Goal: Task Accomplishment & Management: Use online tool/utility

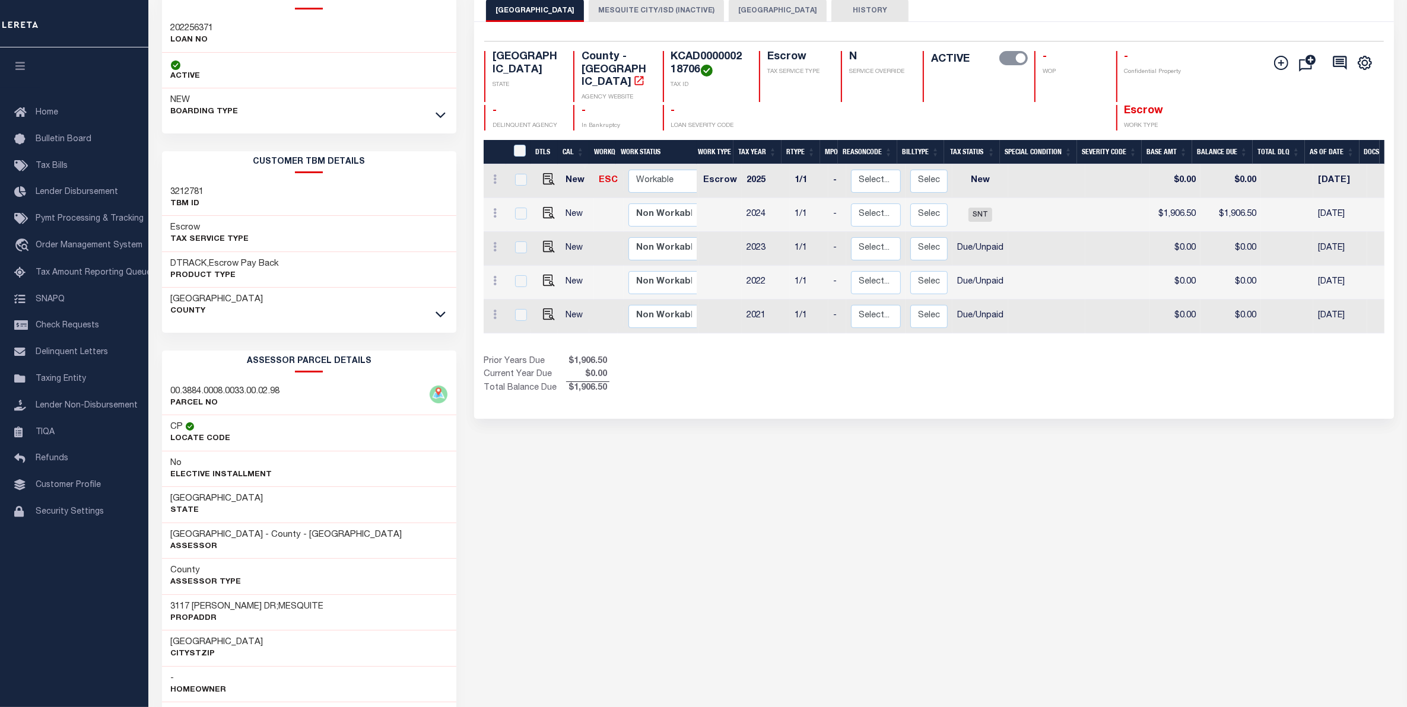
scroll to position [0, 94]
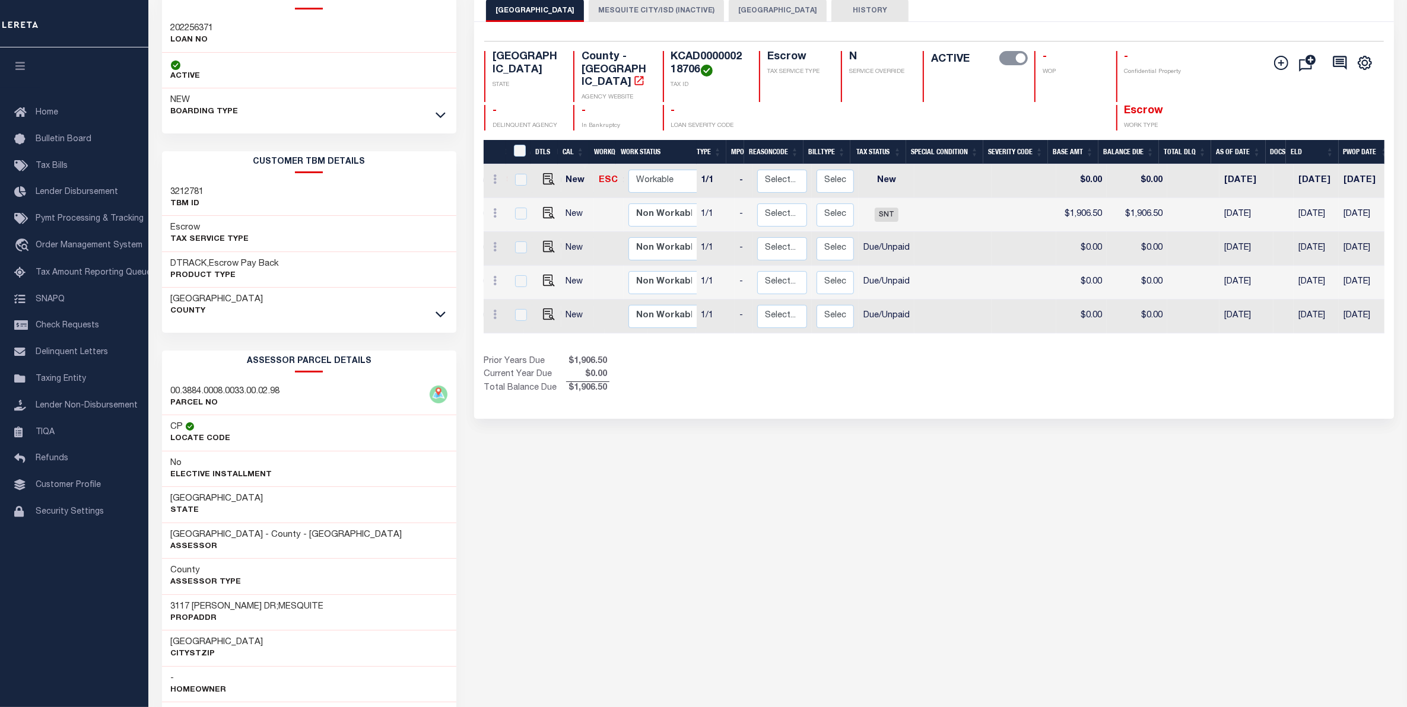
click at [292, 28] on div "202256371 LOAN NO" at bounding box center [309, 35] width 295 height 36
click at [96, 250] on span "Order Management System" at bounding box center [89, 246] width 107 height 8
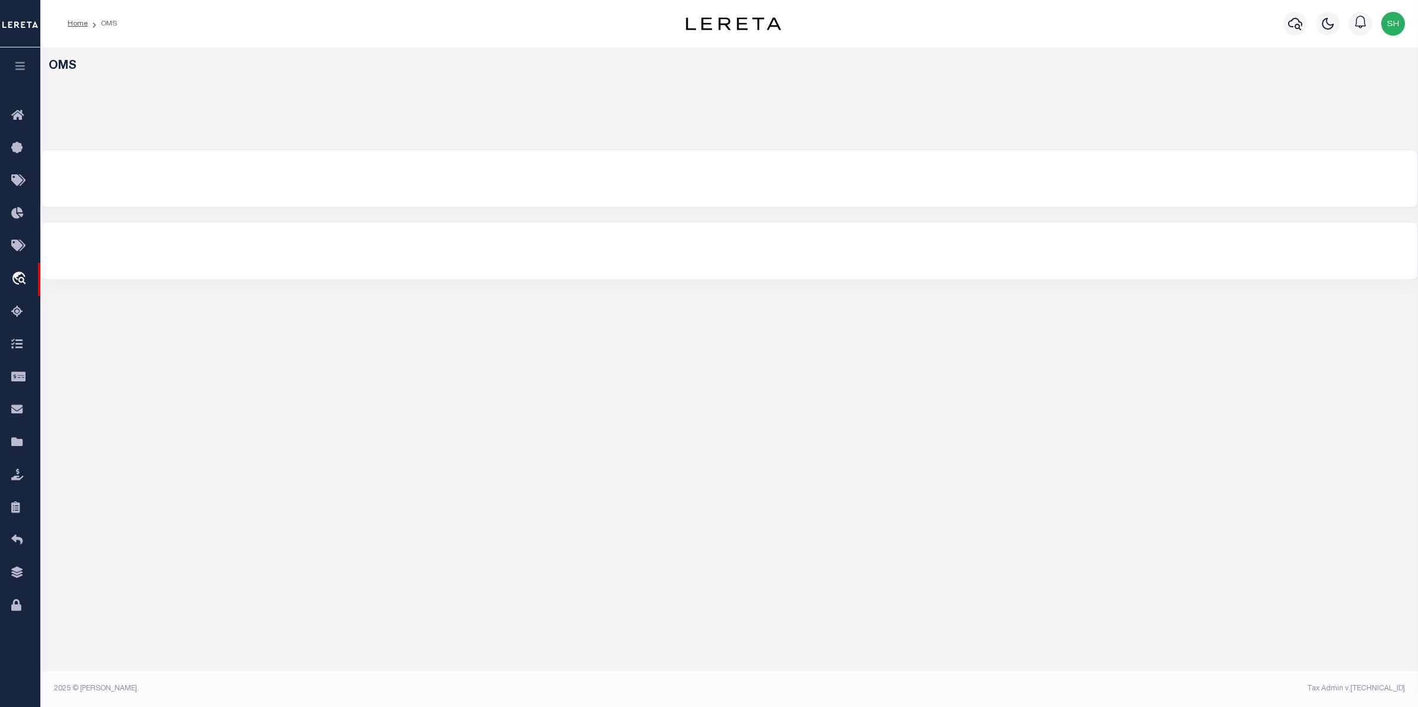
select select "200"
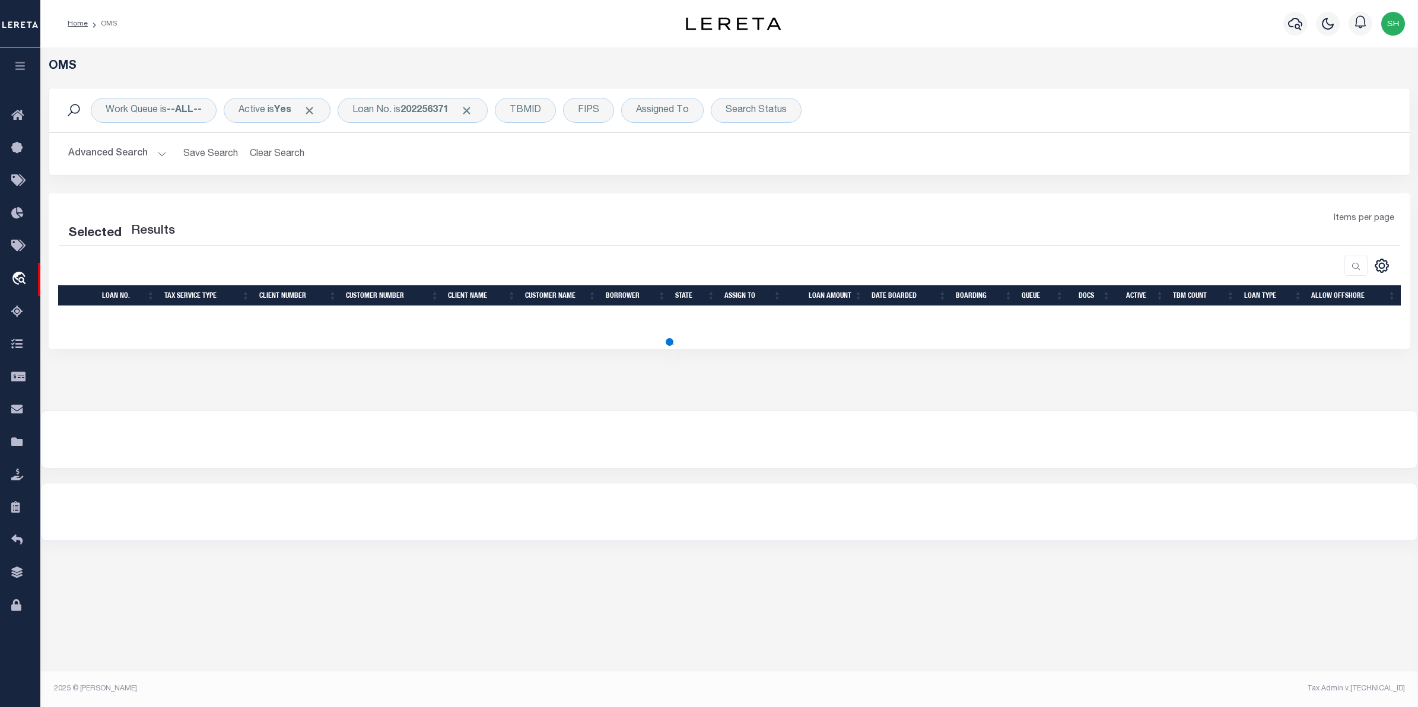
select select "200"
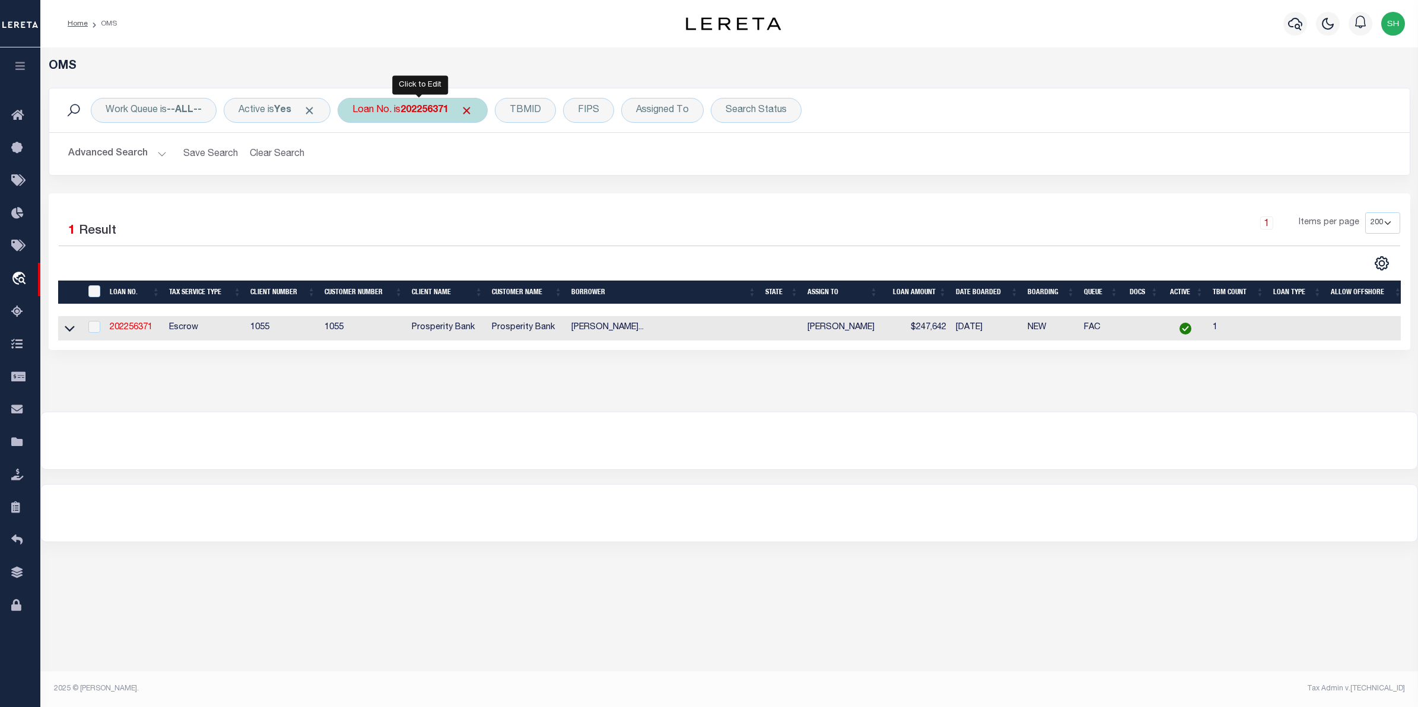
click at [434, 115] on b "202256371" at bounding box center [425, 110] width 48 height 9
type input "07179019635-00001"
click at [517, 197] on input "Apply" at bounding box center [510, 195] width 35 height 20
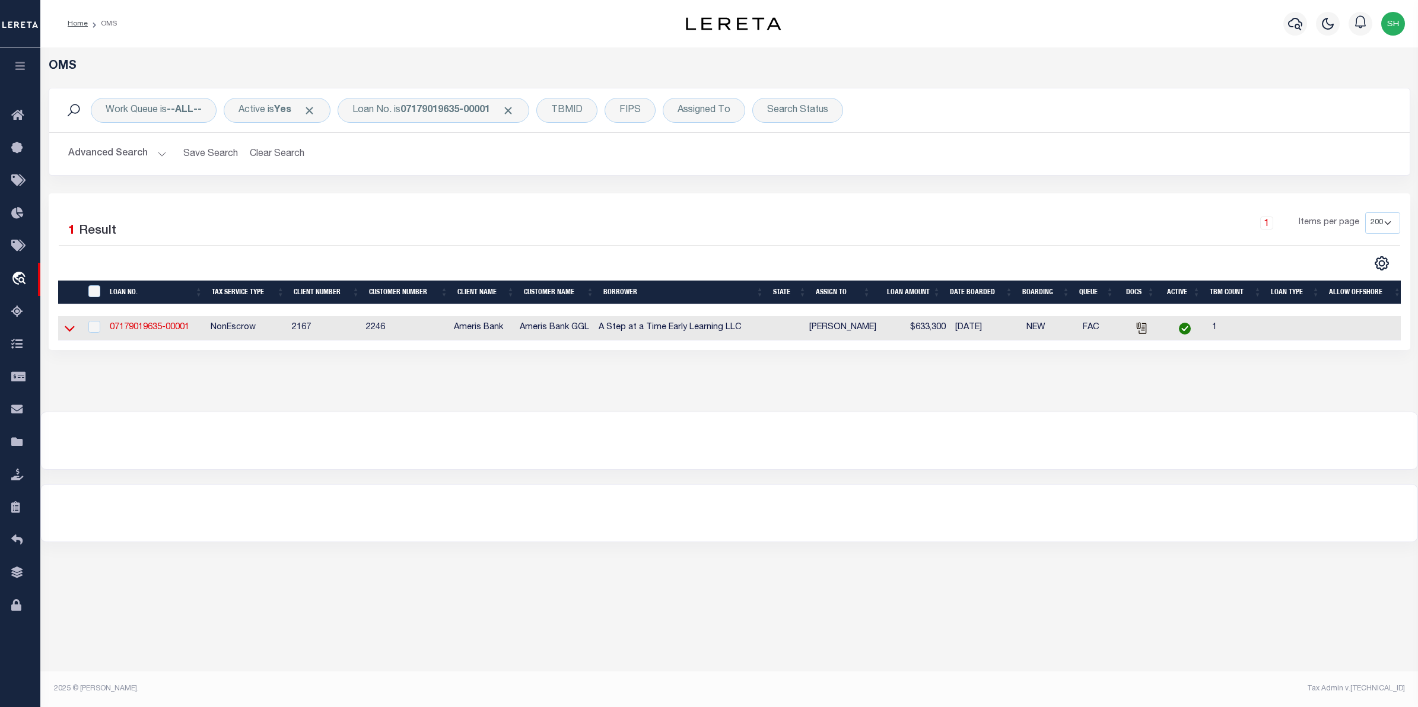
click at [68, 331] on icon at bounding box center [70, 328] width 10 height 12
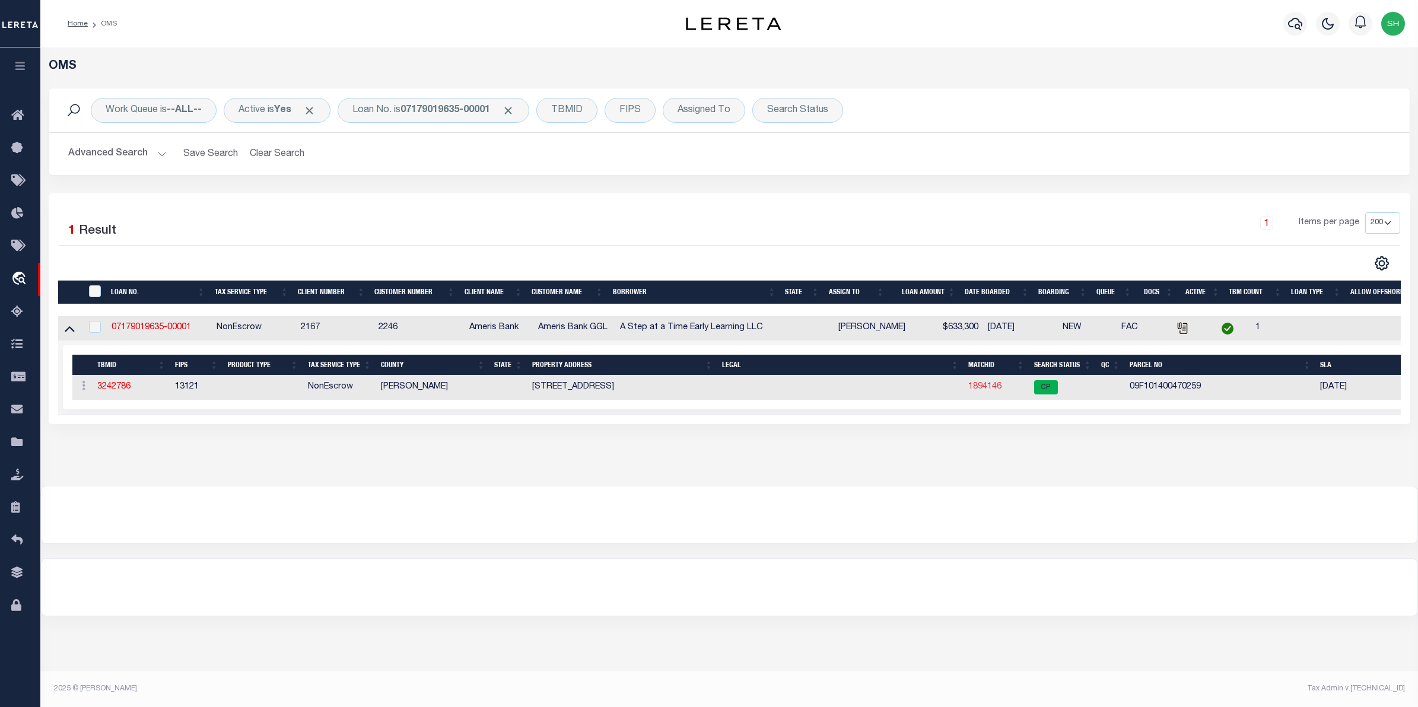
click at [998, 391] on link "1894146" at bounding box center [985, 387] width 33 height 8
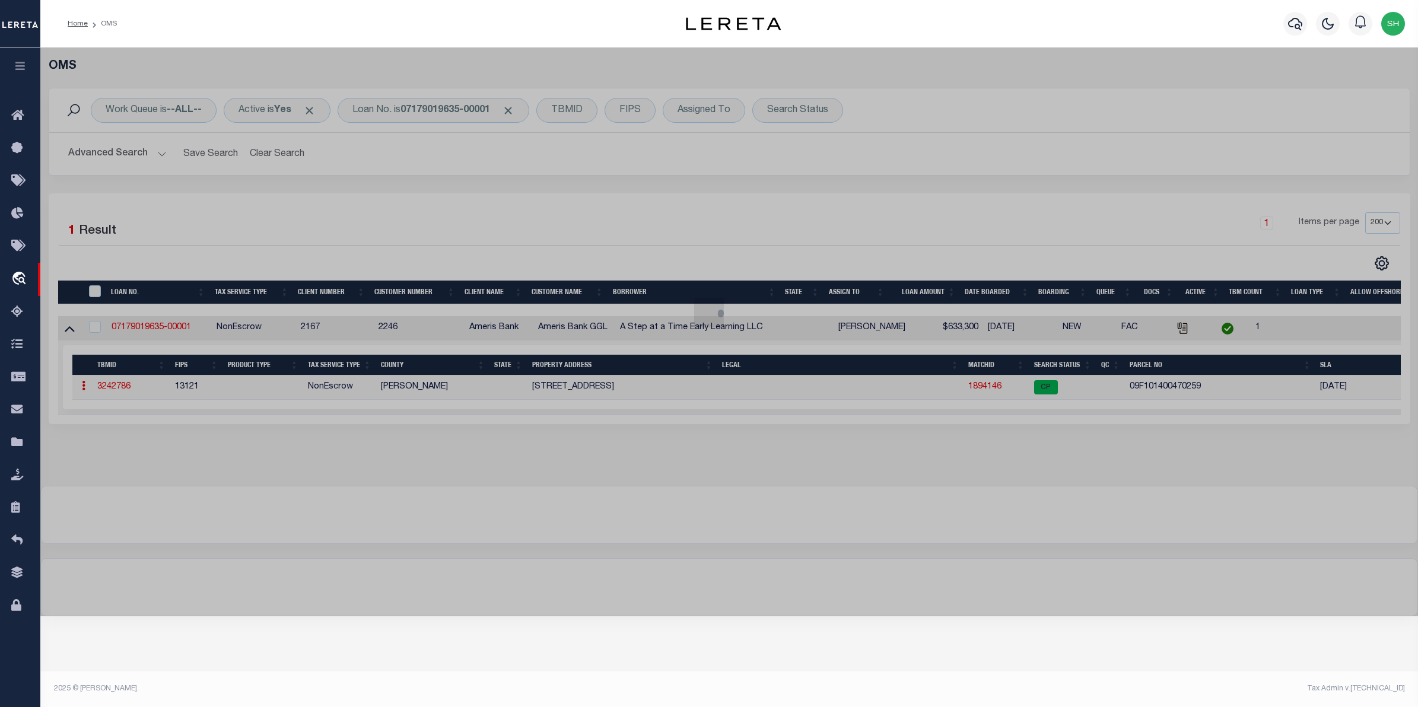
checkbox input "false"
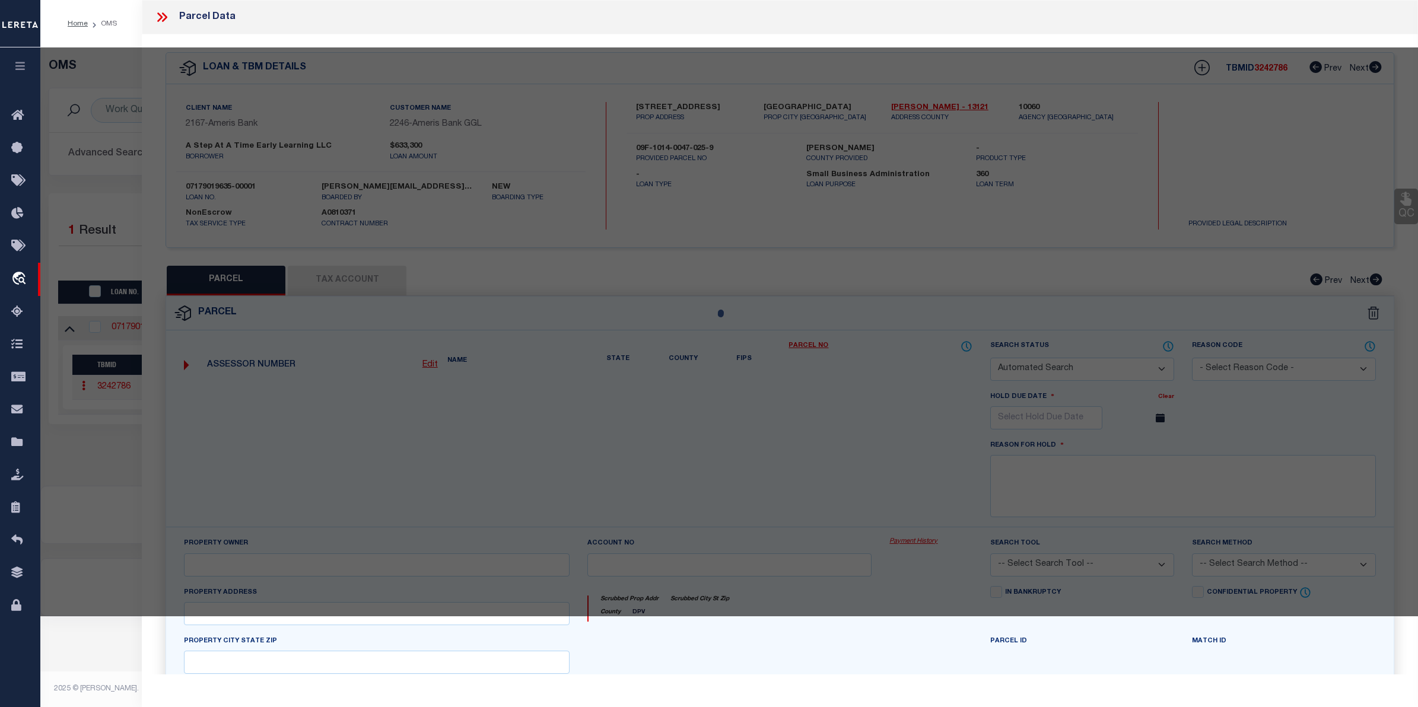
select select "CP"
type input "A STEP AT A TIME EARLY LEARNING LLC"
type input "09F101400470259"
select select
type input "204 SENOIA RD"
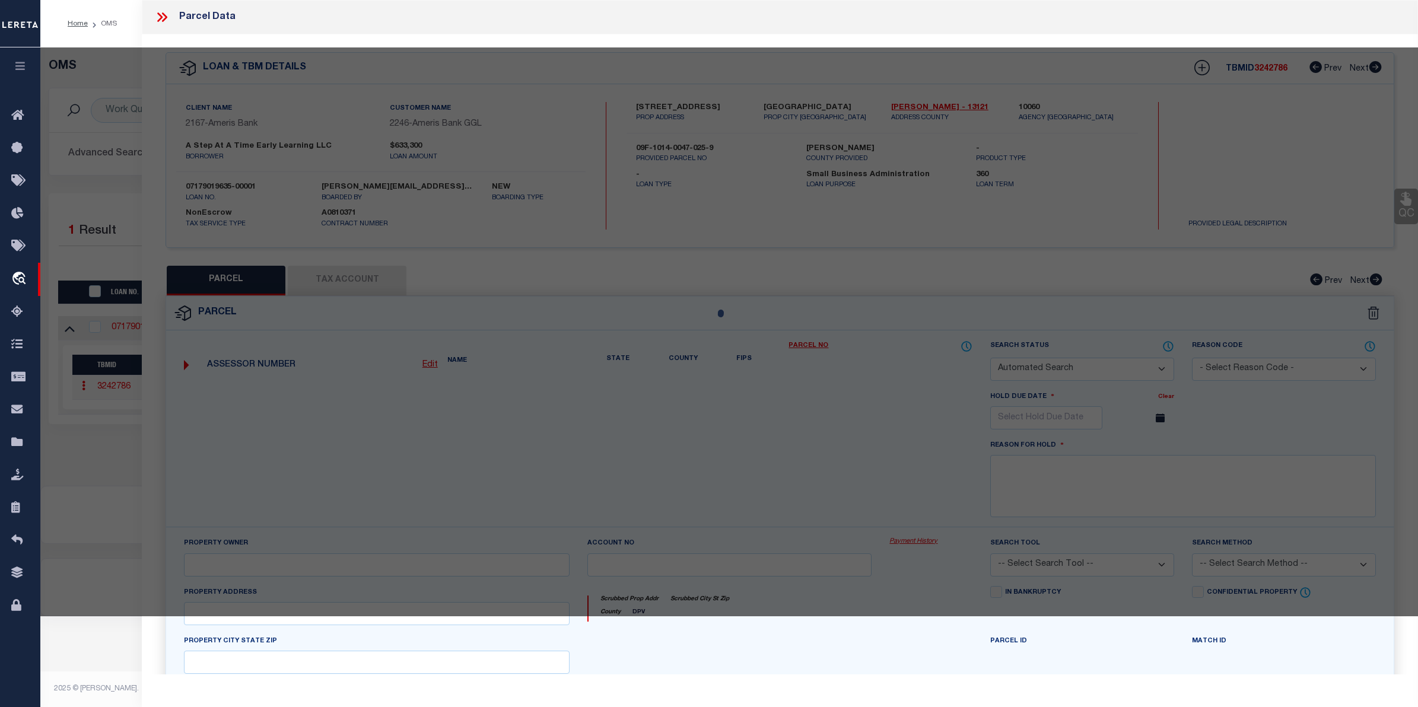
checkbox input "false"
type input "FAIRBURN GA"
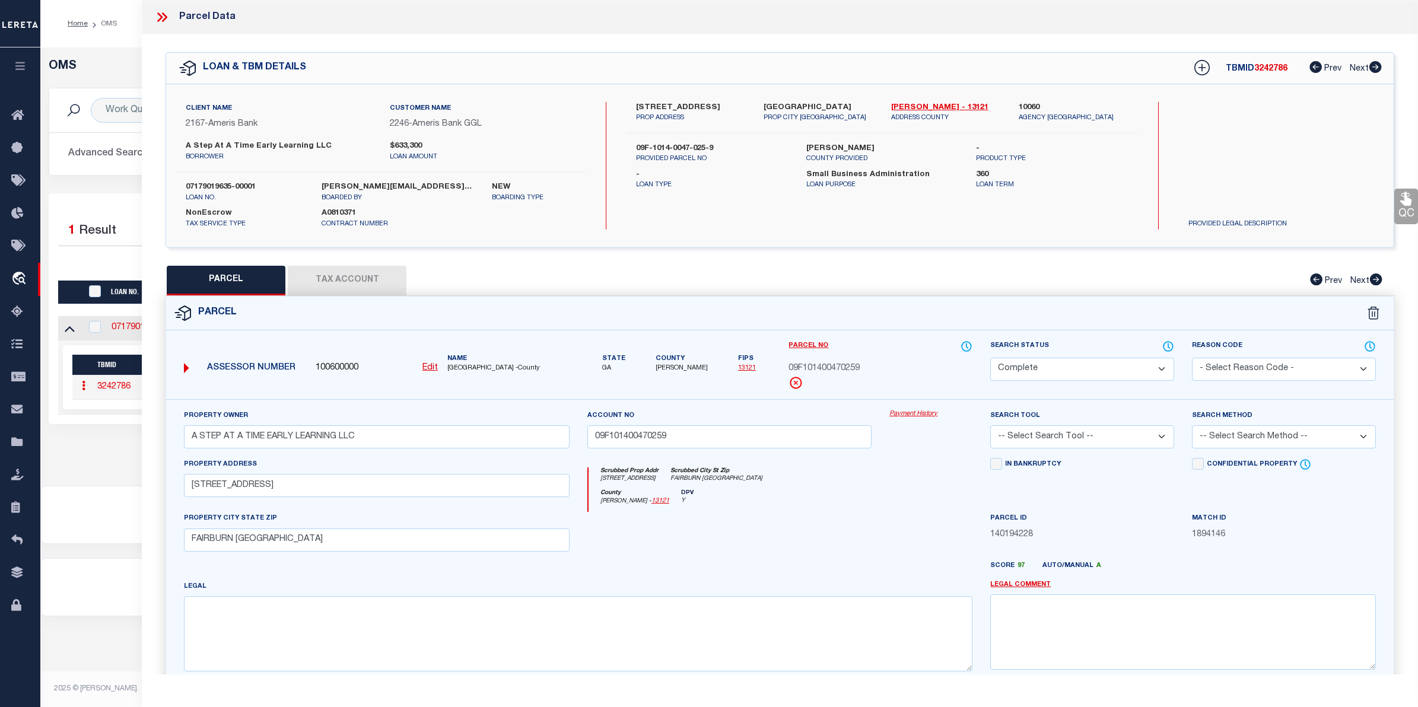
click at [918, 411] on link "Payment History" at bounding box center [931, 414] width 83 height 10
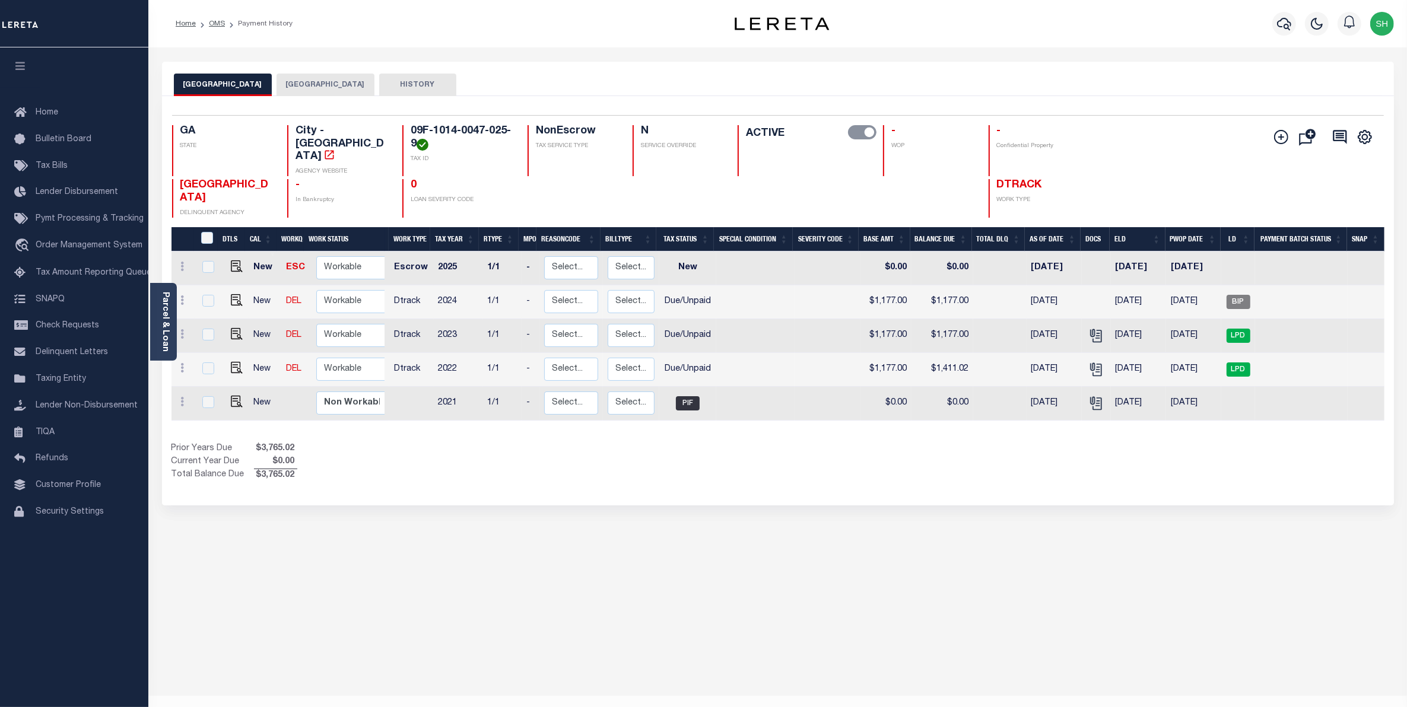
click at [313, 84] on button "FULTON COUNTY" at bounding box center [326, 85] width 98 height 23
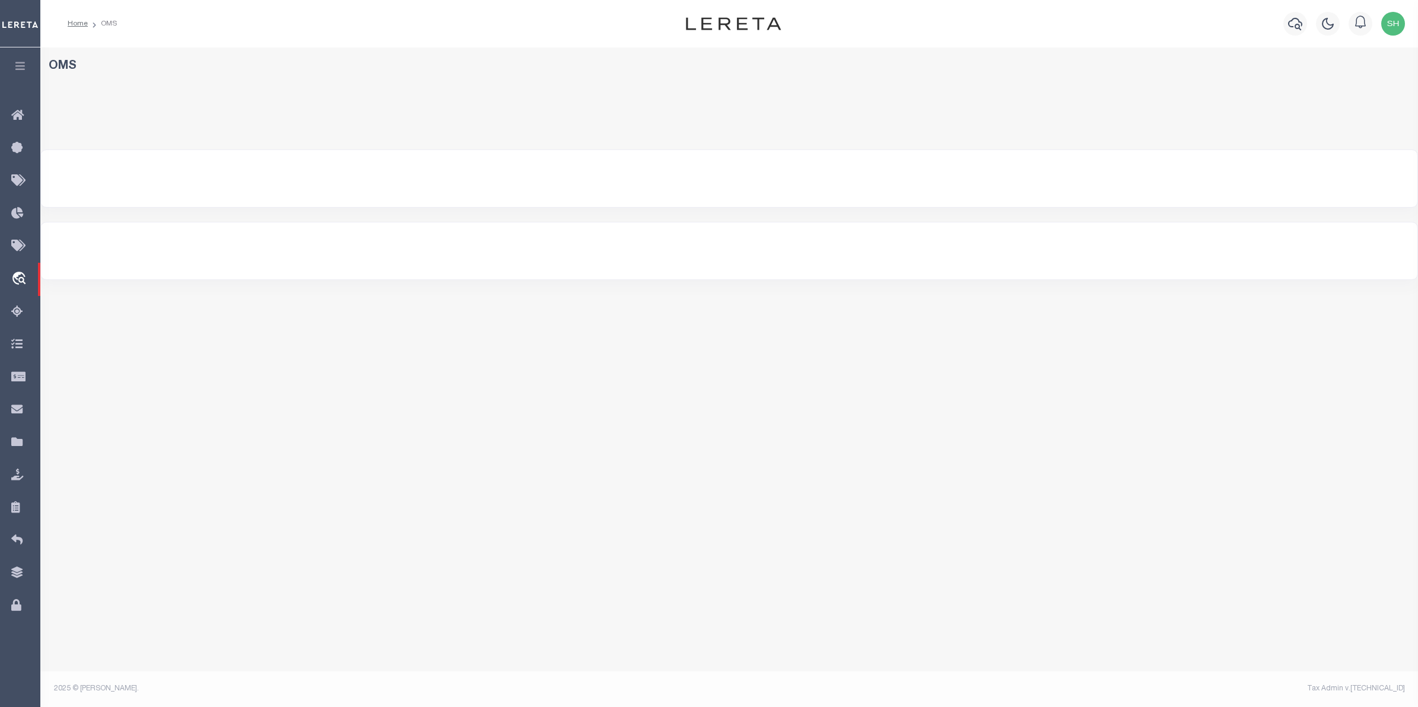
select select "200"
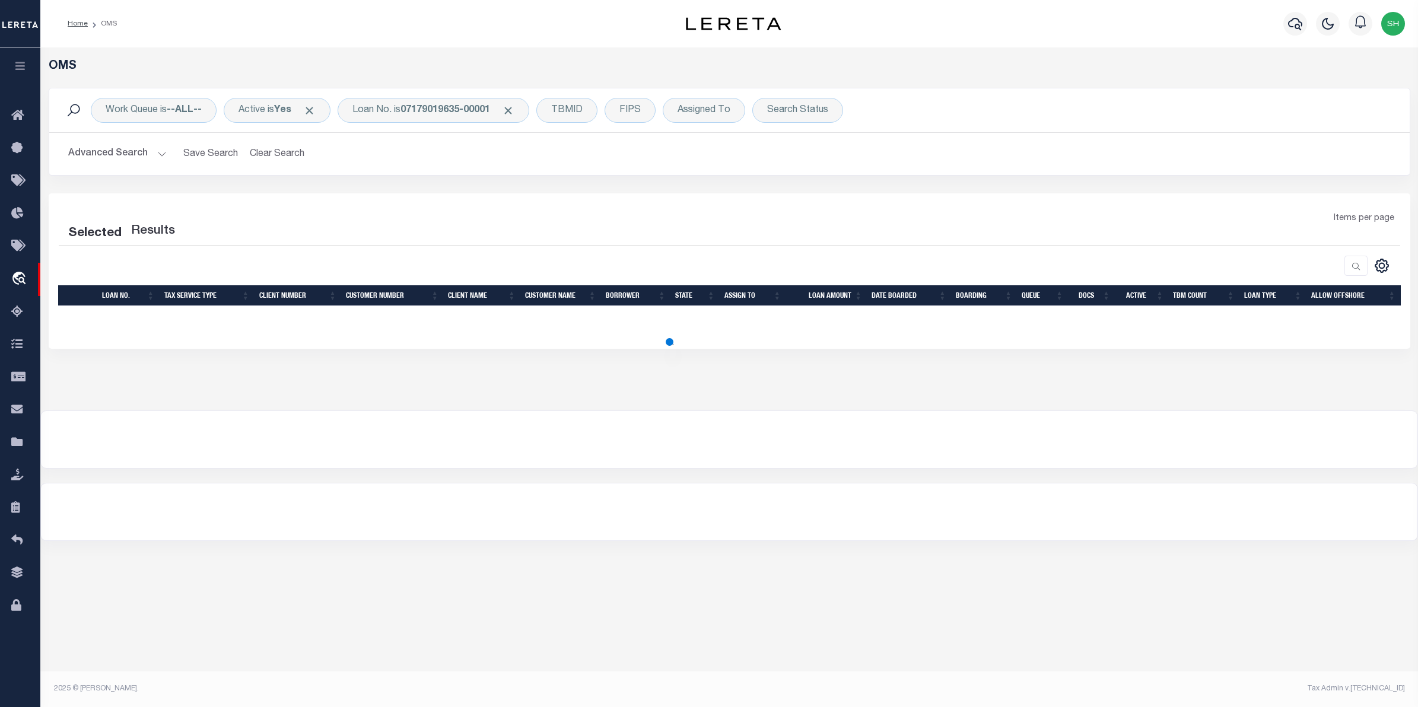
select select "200"
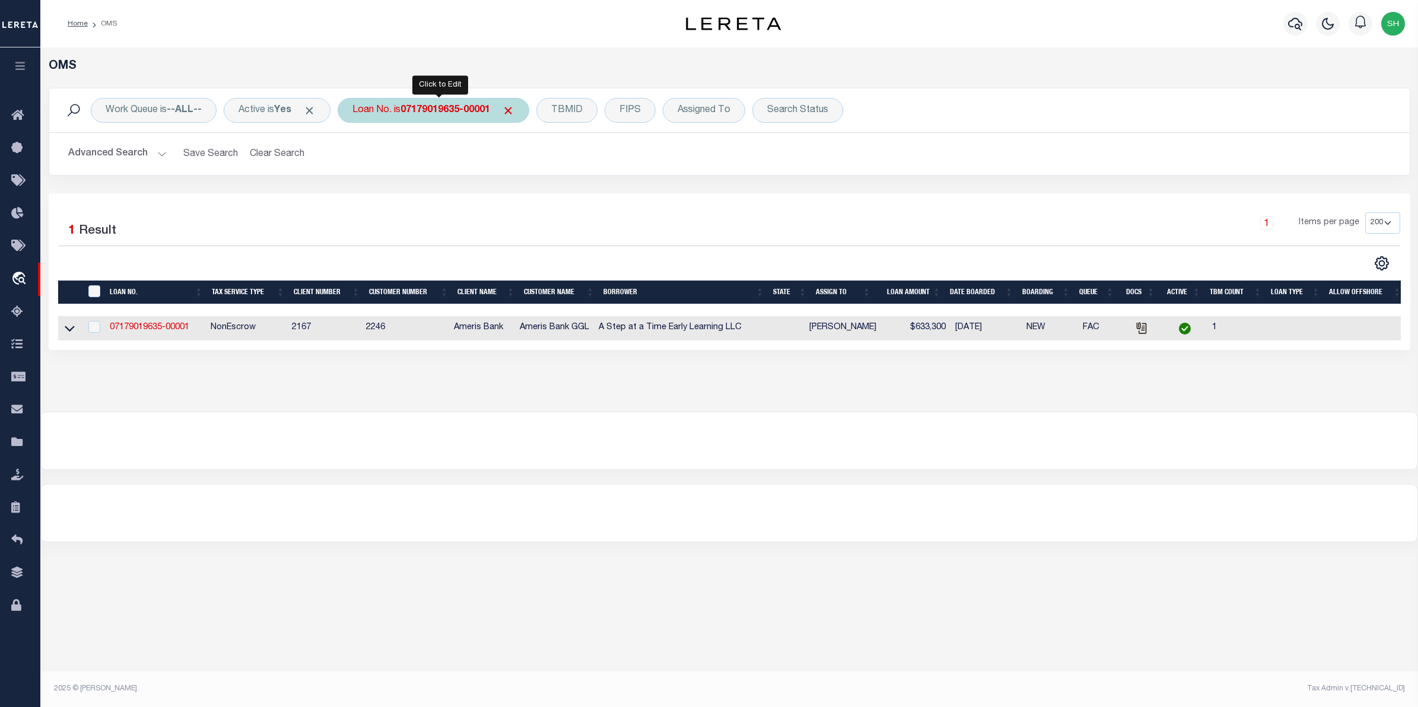
click at [446, 111] on b "07179019635-00001" at bounding box center [446, 110] width 90 height 9
type input "CAS-47862"
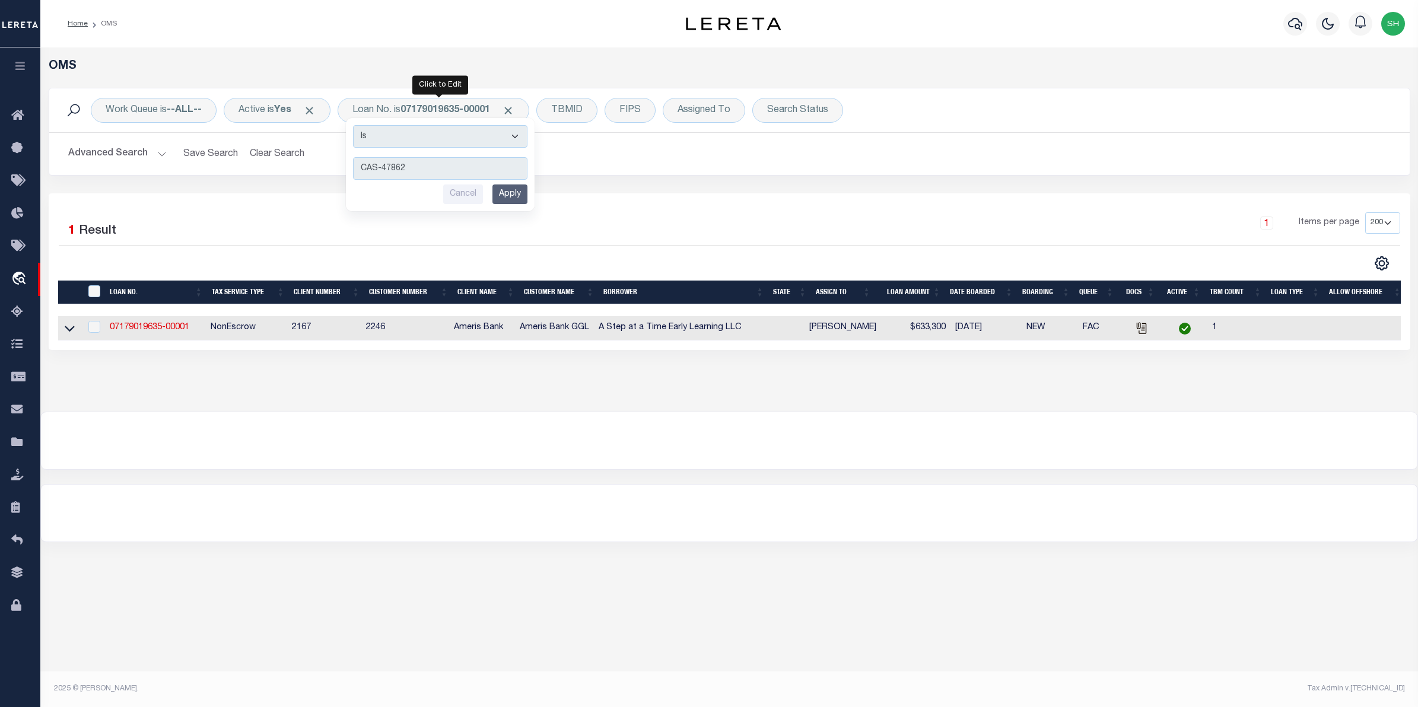
drag, startPoint x: 443, startPoint y: 168, endPoint x: 215, endPoint y: 191, distance: 229.7
click at [215, 191] on div "Work Queue is --ALL-- Active is Yes Loan No. is 07179019635-00001 Is Contains C…" at bounding box center [730, 141] width 1380 height 106
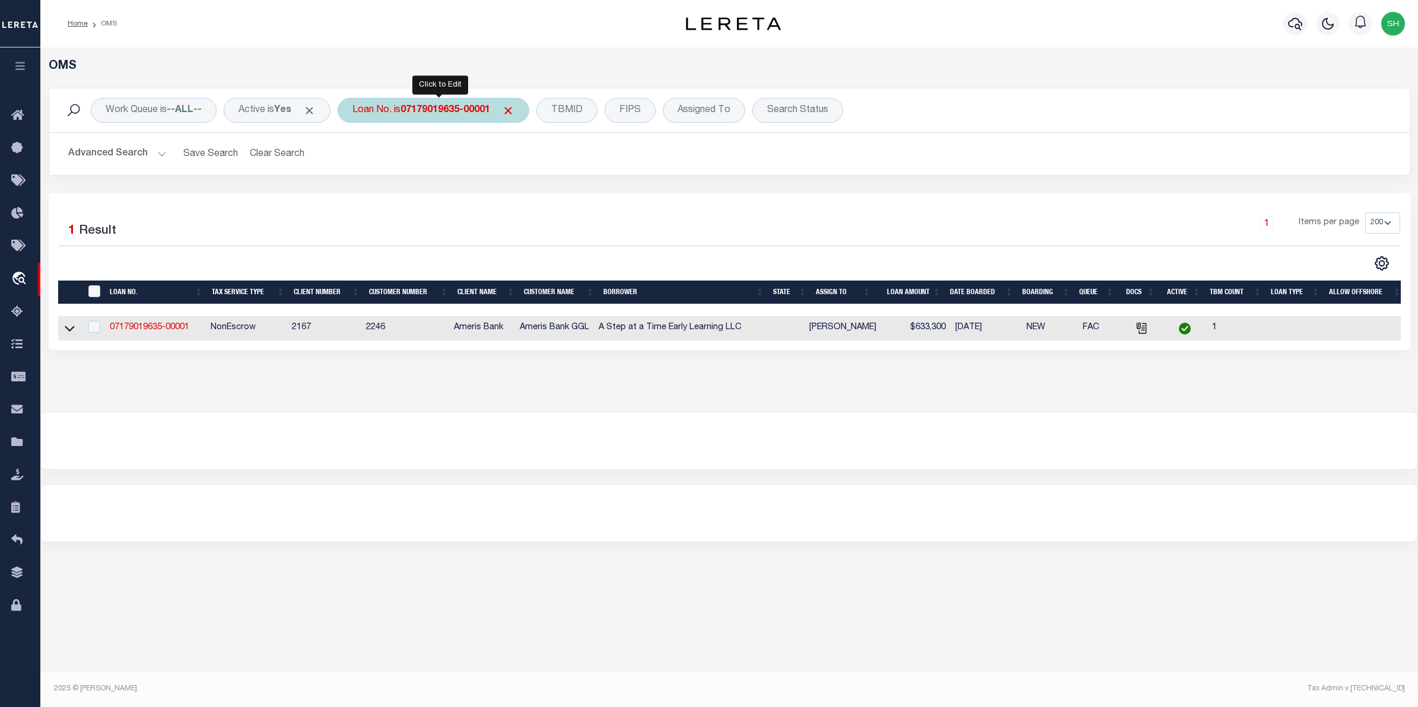
click at [442, 113] on b "07179019635-00001" at bounding box center [446, 110] width 90 height 9
type input "10011391"
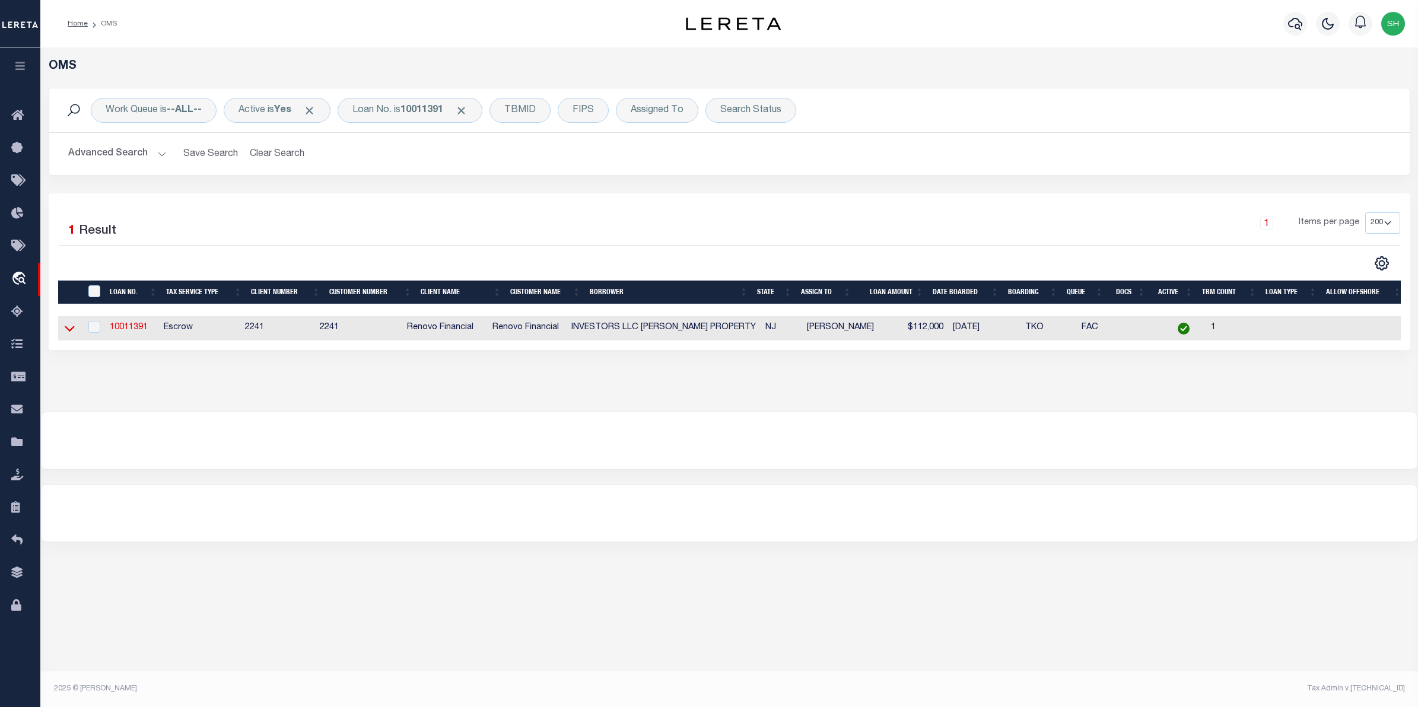
click at [72, 329] on icon at bounding box center [70, 328] width 10 height 12
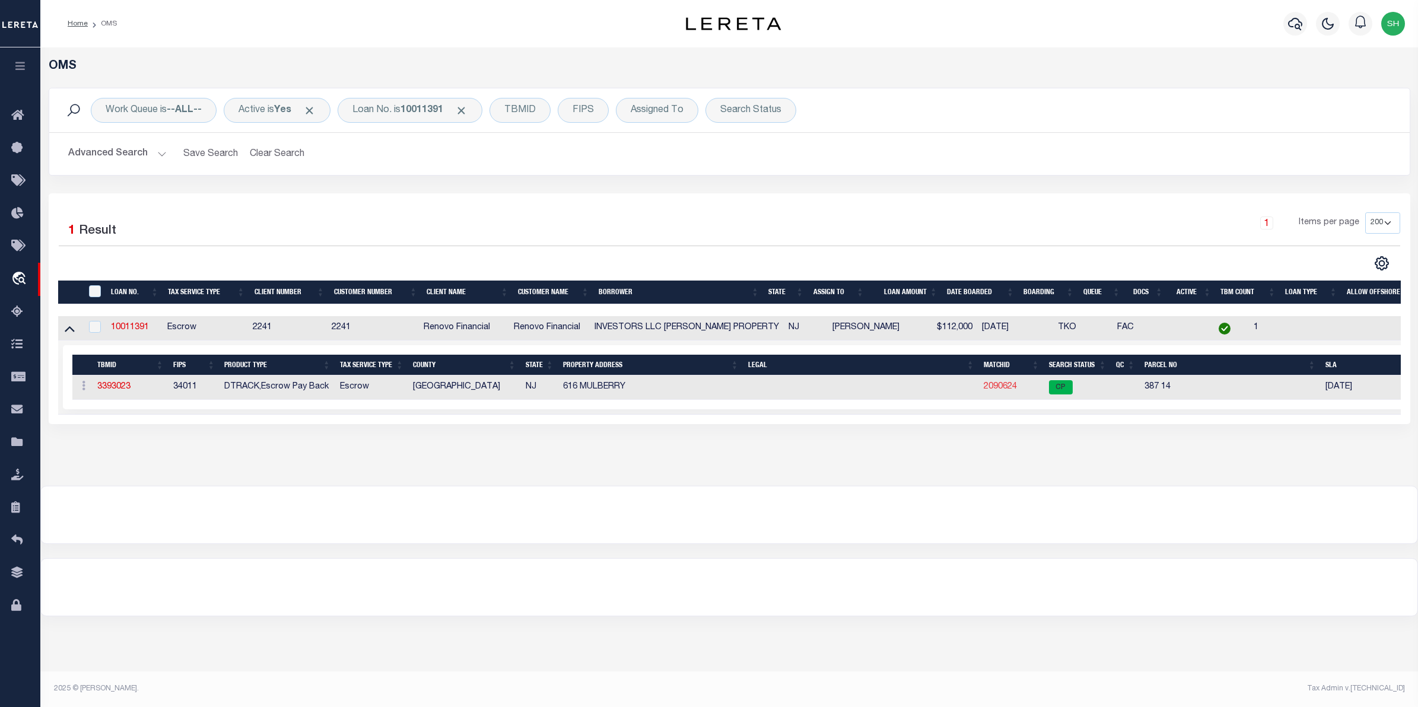
click at [996, 387] on link "2090624" at bounding box center [1000, 387] width 33 height 8
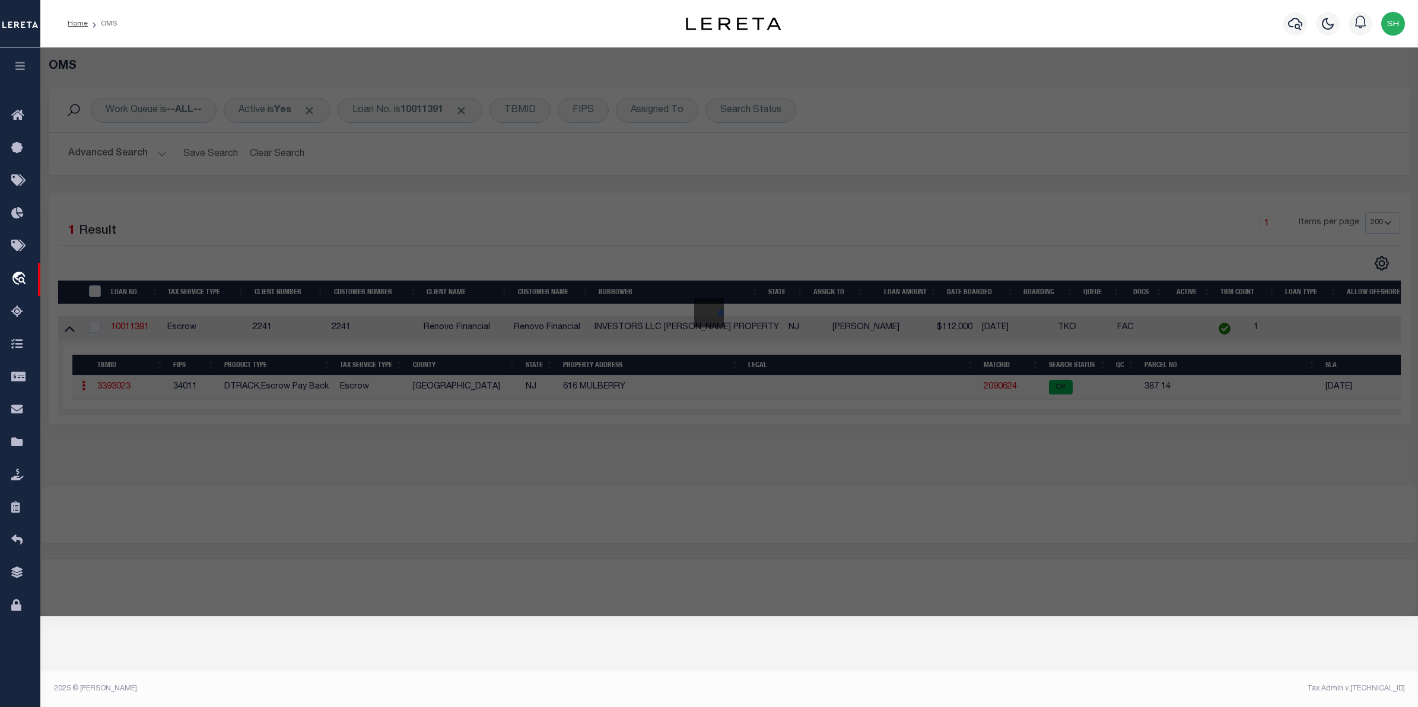
select select "AS"
checkbox input "false"
select select "CP"
type input "FAY PROPERTY INVESTORS LLC"
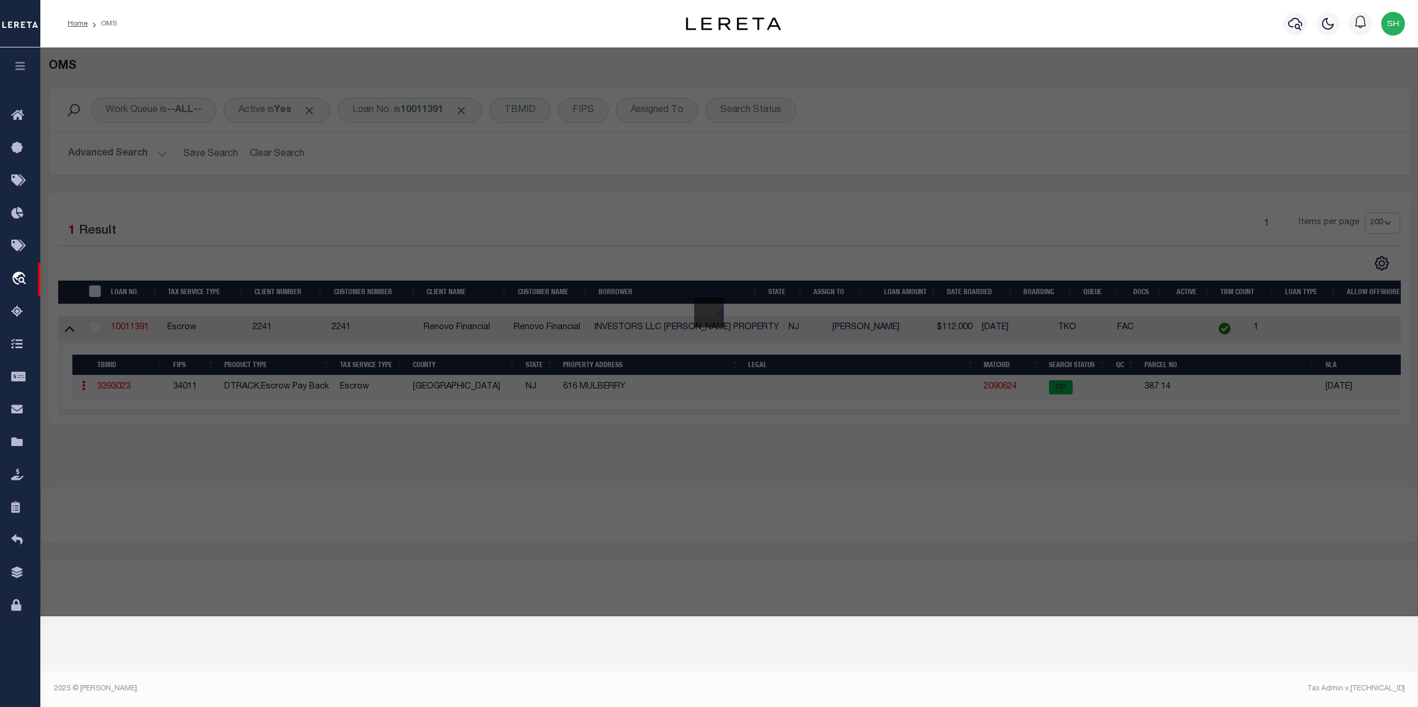
select select "AGW"
select select
type input "616 MULBERRY ST"
type input "MILLVILLE NJ 08332"
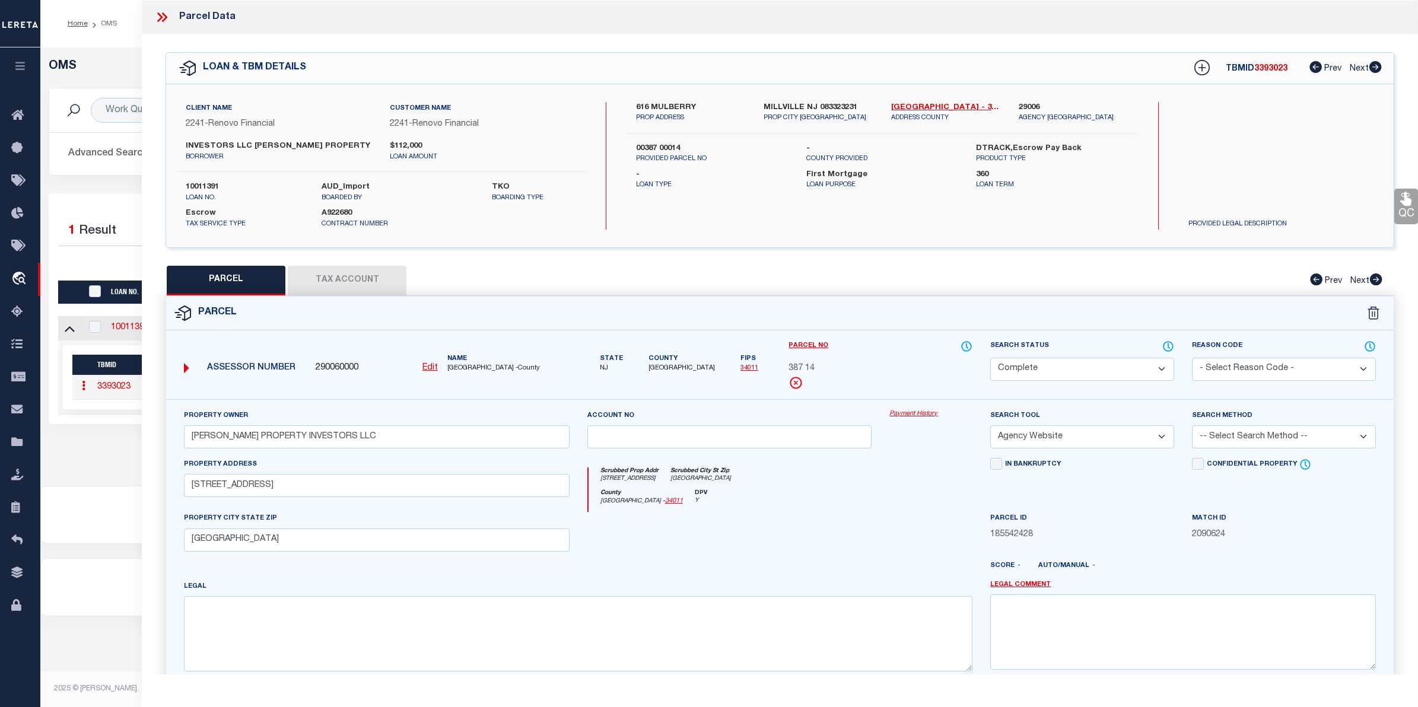
click at [925, 415] on link "Payment History" at bounding box center [931, 414] width 83 height 10
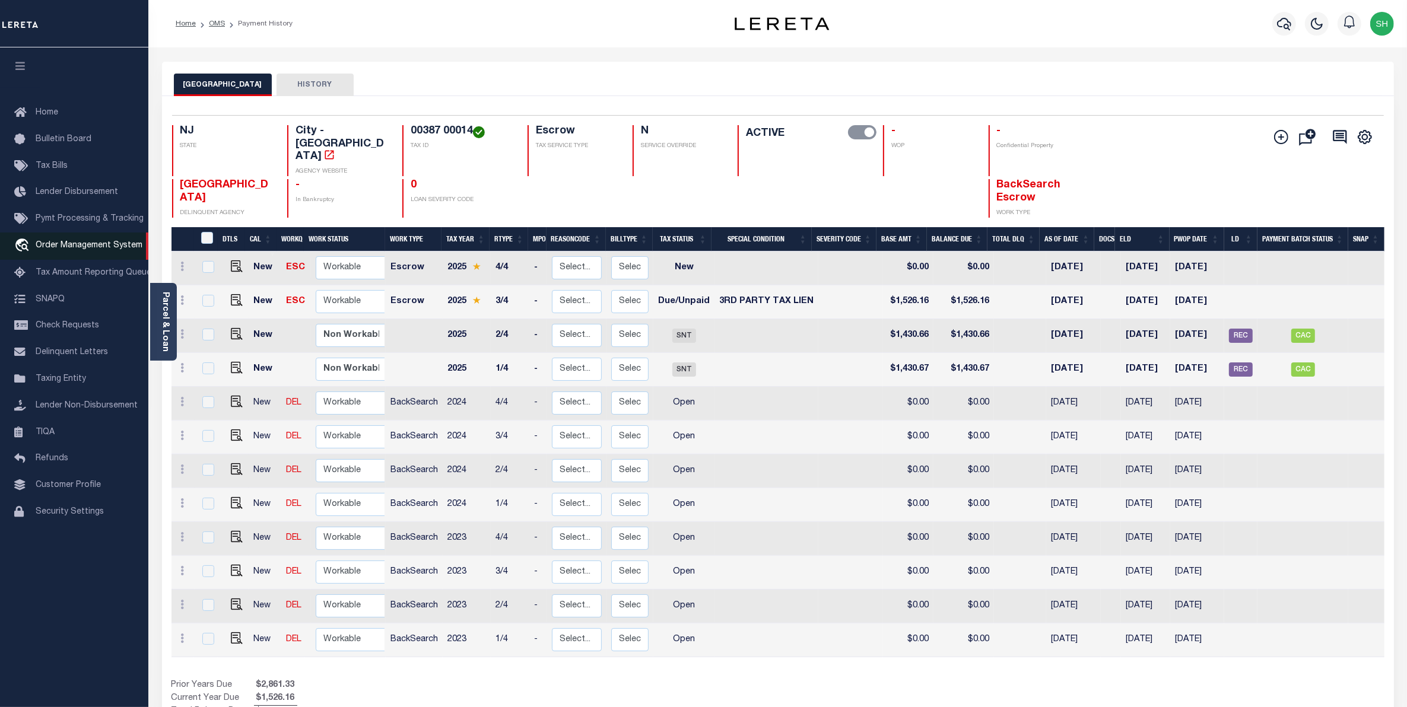
click at [75, 247] on span "Order Management System" at bounding box center [89, 246] width 107 height 8
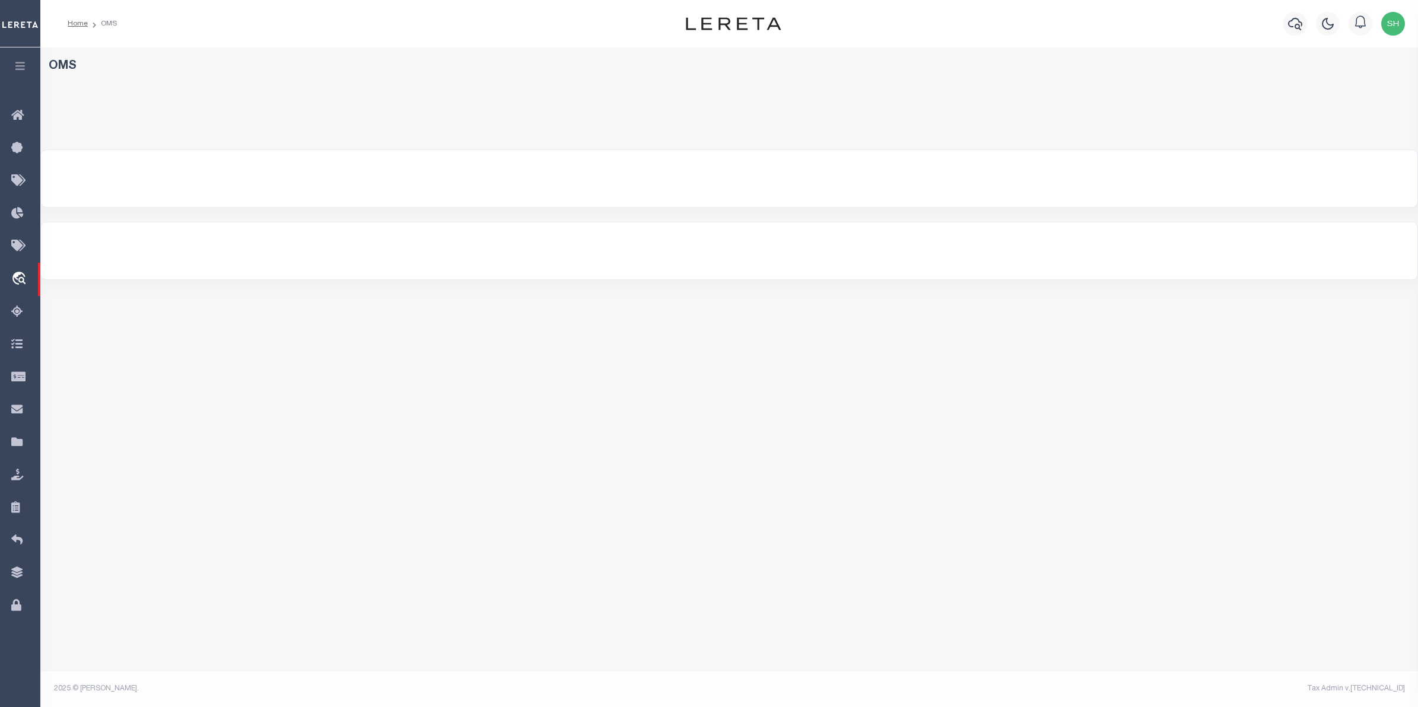
select select "200"
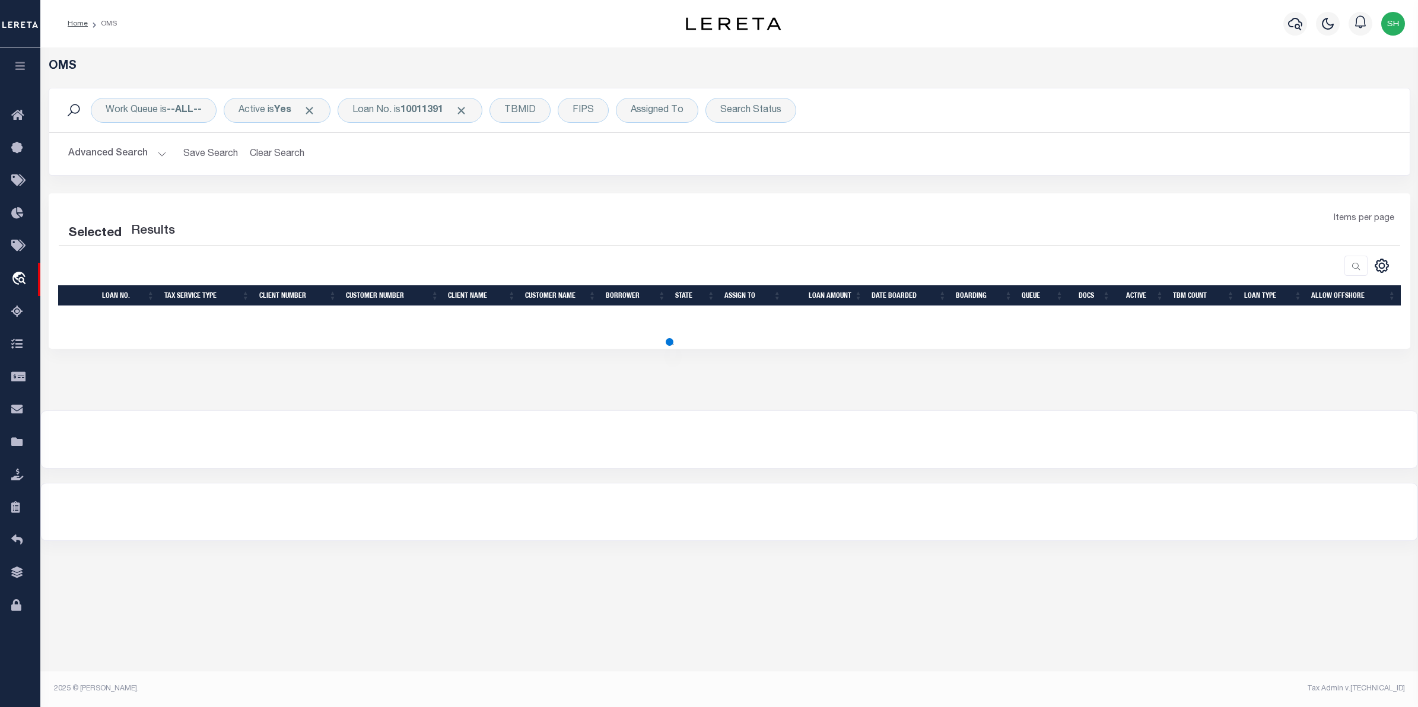
select select "200"
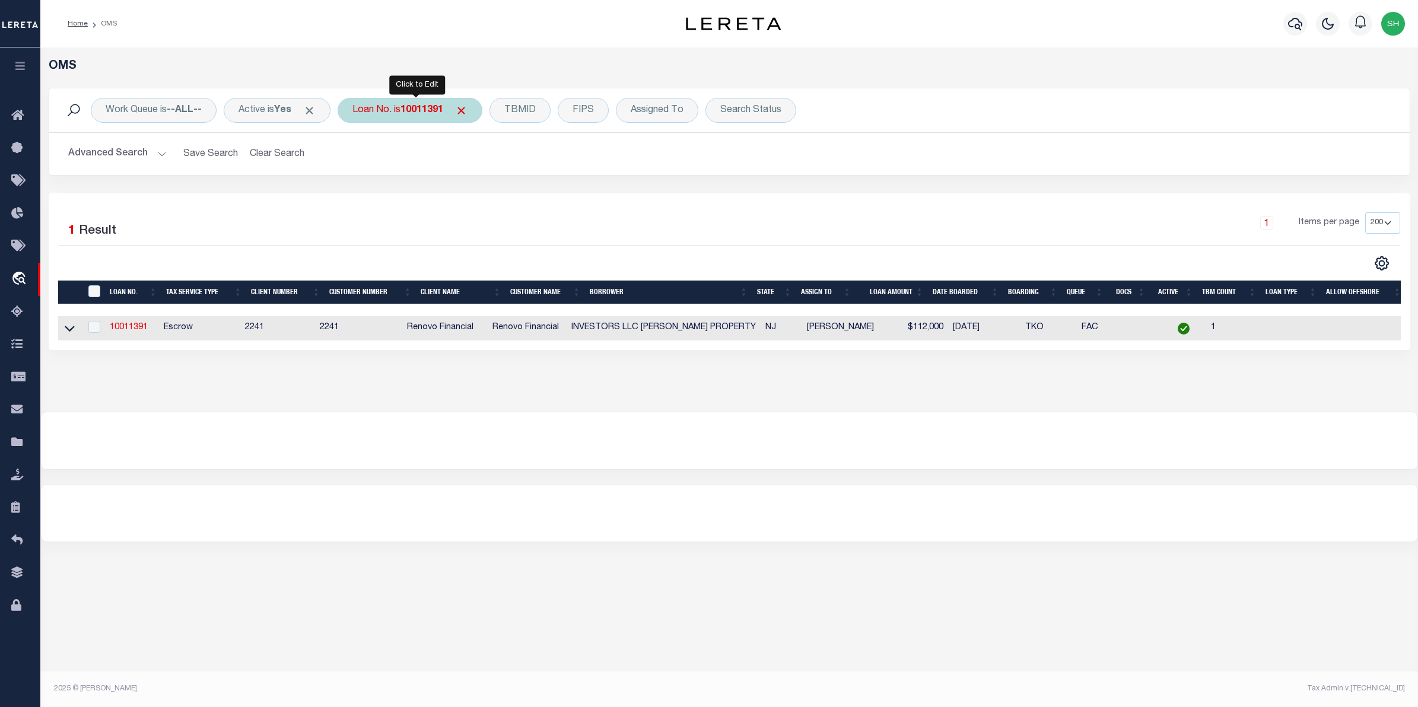
click at [420, 106] on b "10011391" at bounding box center [422, 110] width 43 height 9
type input "07179019635-00001"
click at [512, 195] on input "Apply" at bounding box center [510, 195] width 35 height 20
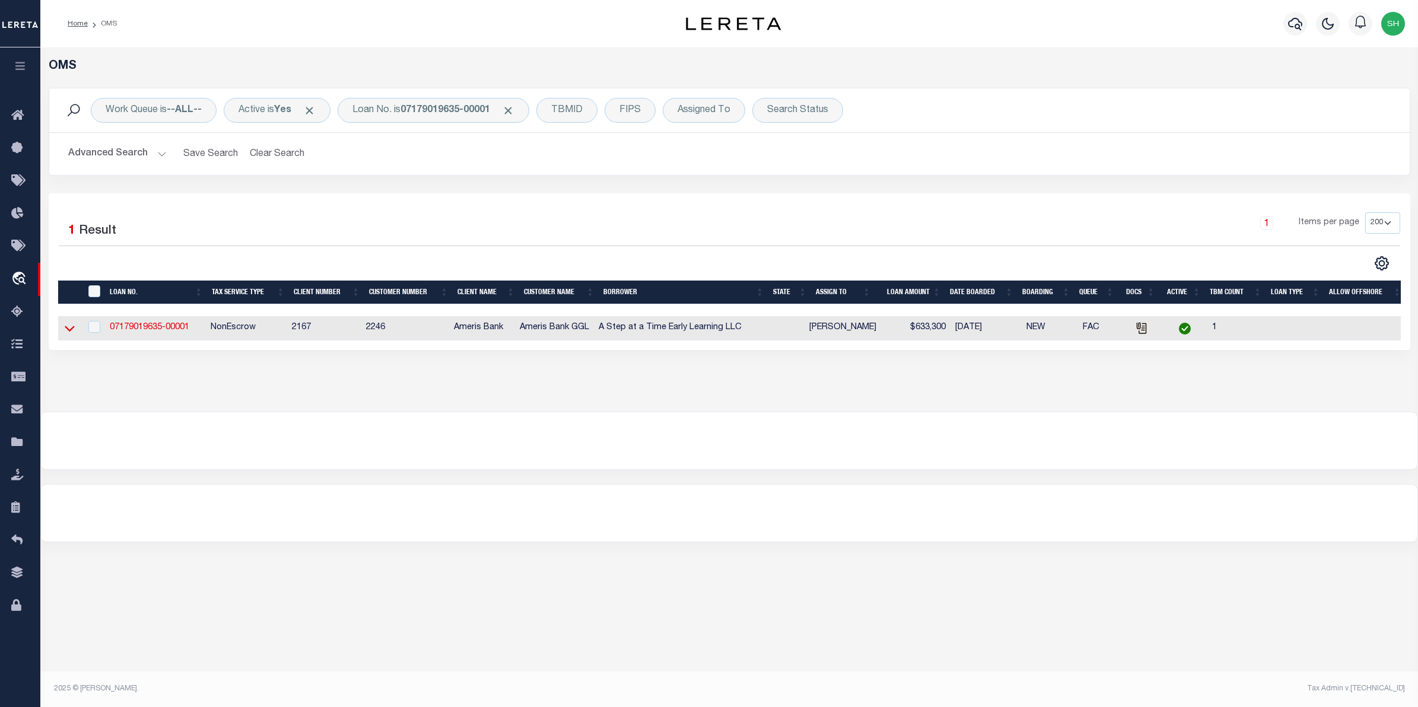
click at [73, 328] on icon at bounding box center [70, 328] width 10 height 12
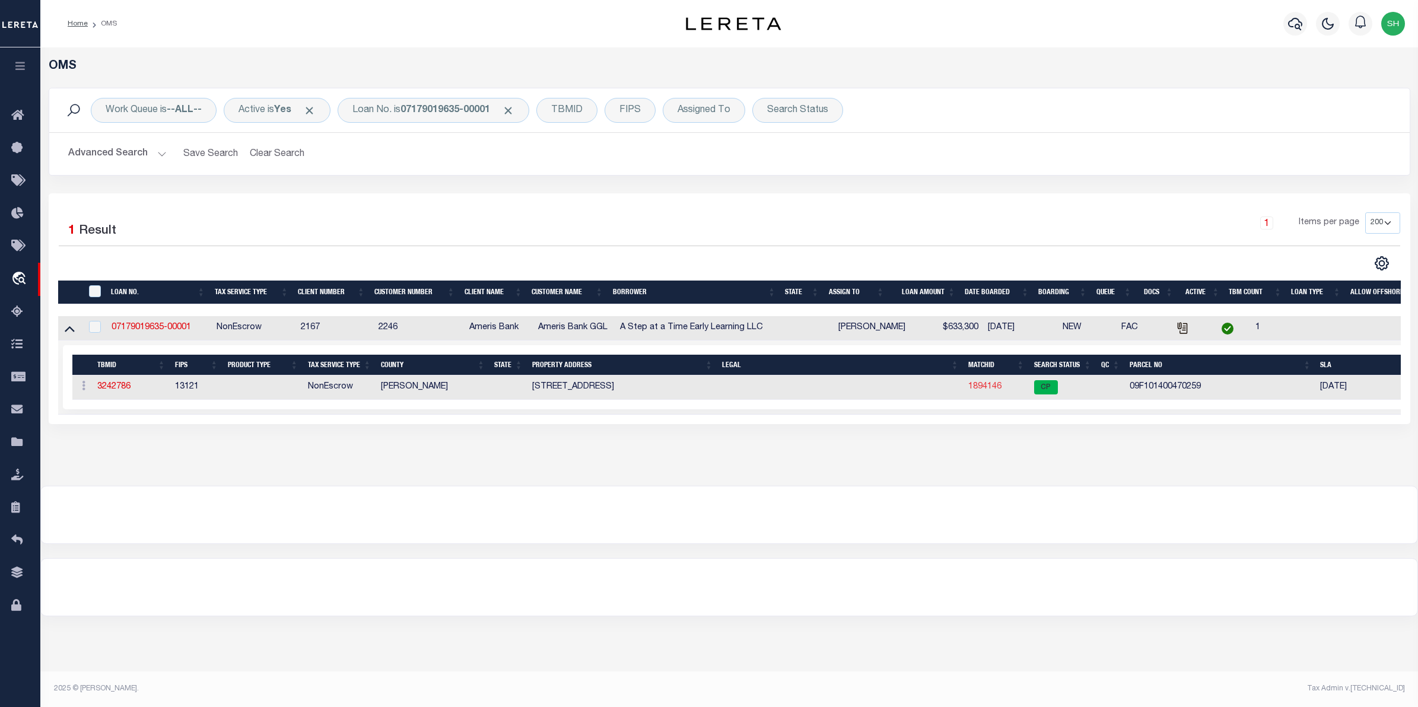
click at [992, 385] on link "1894146" at bounding box center [985, 387] width 33 height 8
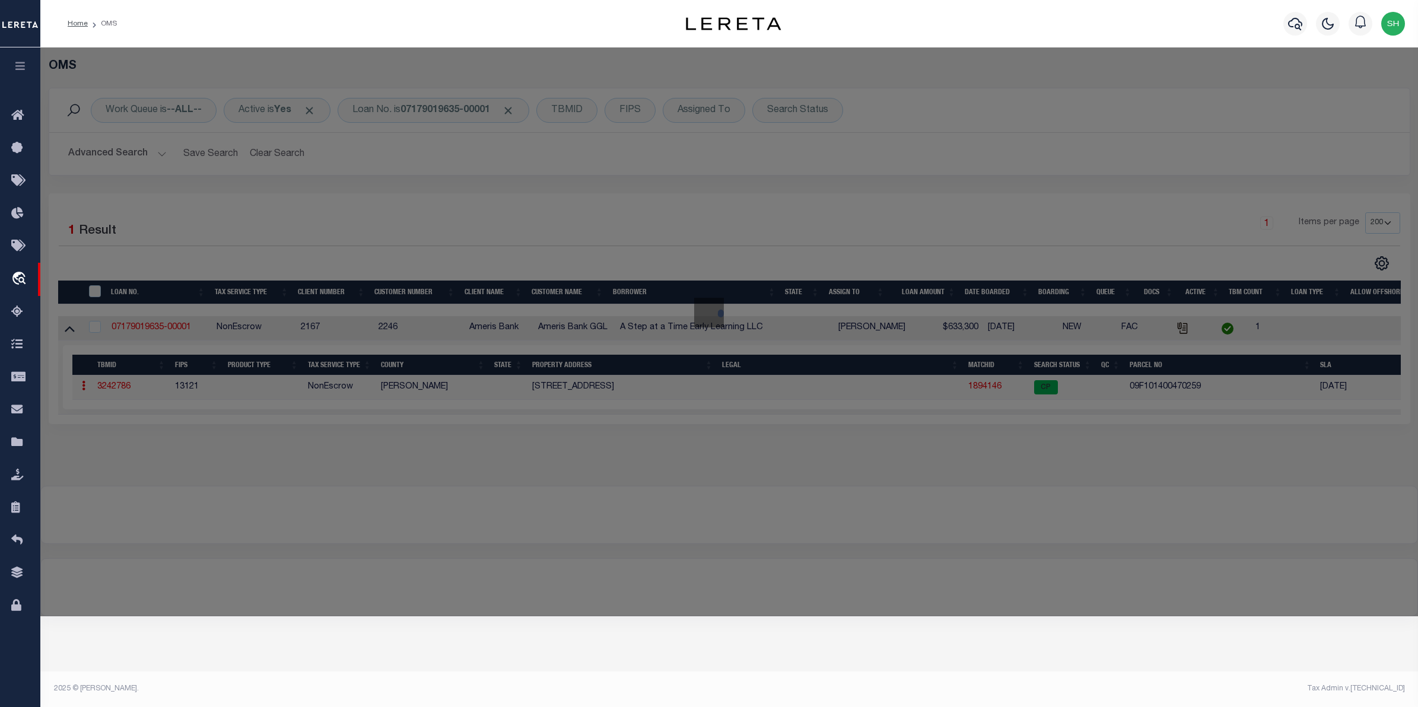
checkbox input "false"
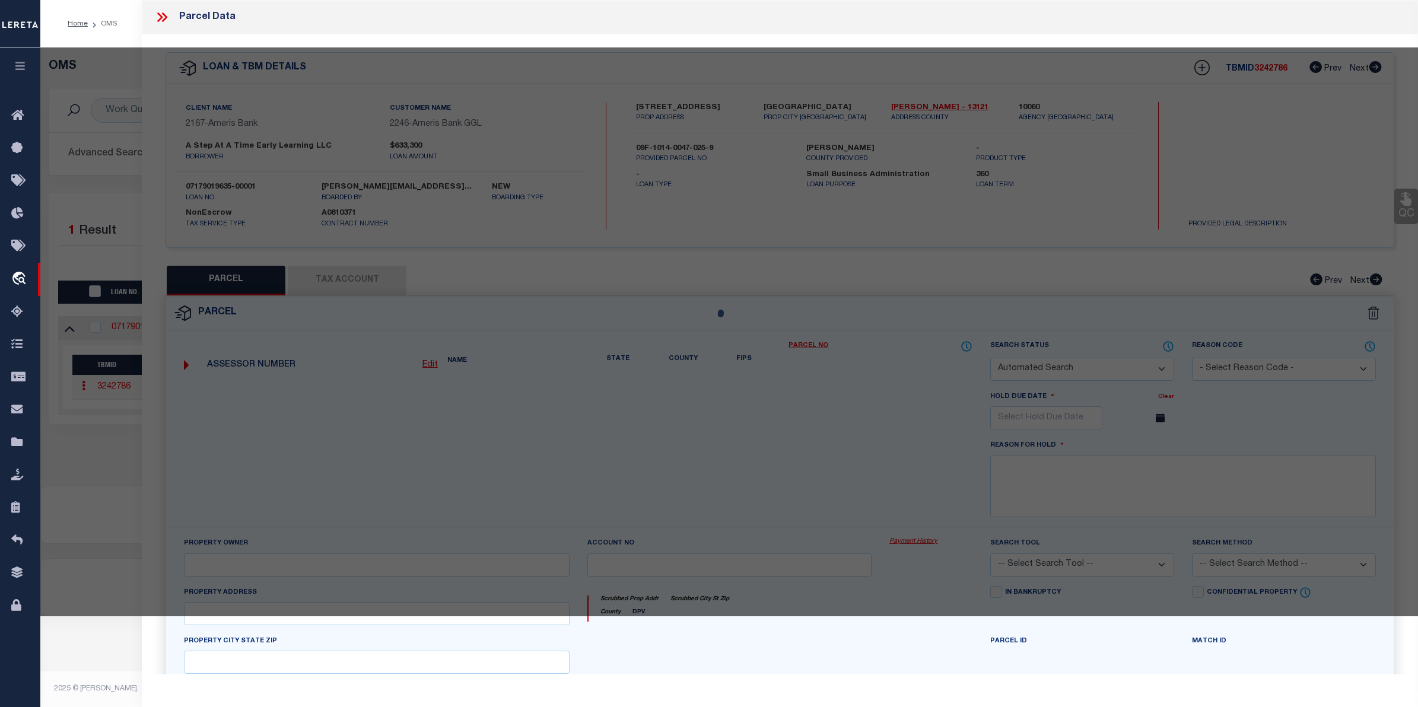
select select "CP"
type input "A STEP AT A TIME EARLY LEARNING LLC"
type input "09F101400470259"
select select
type input "[STREET_ADDRESS]"
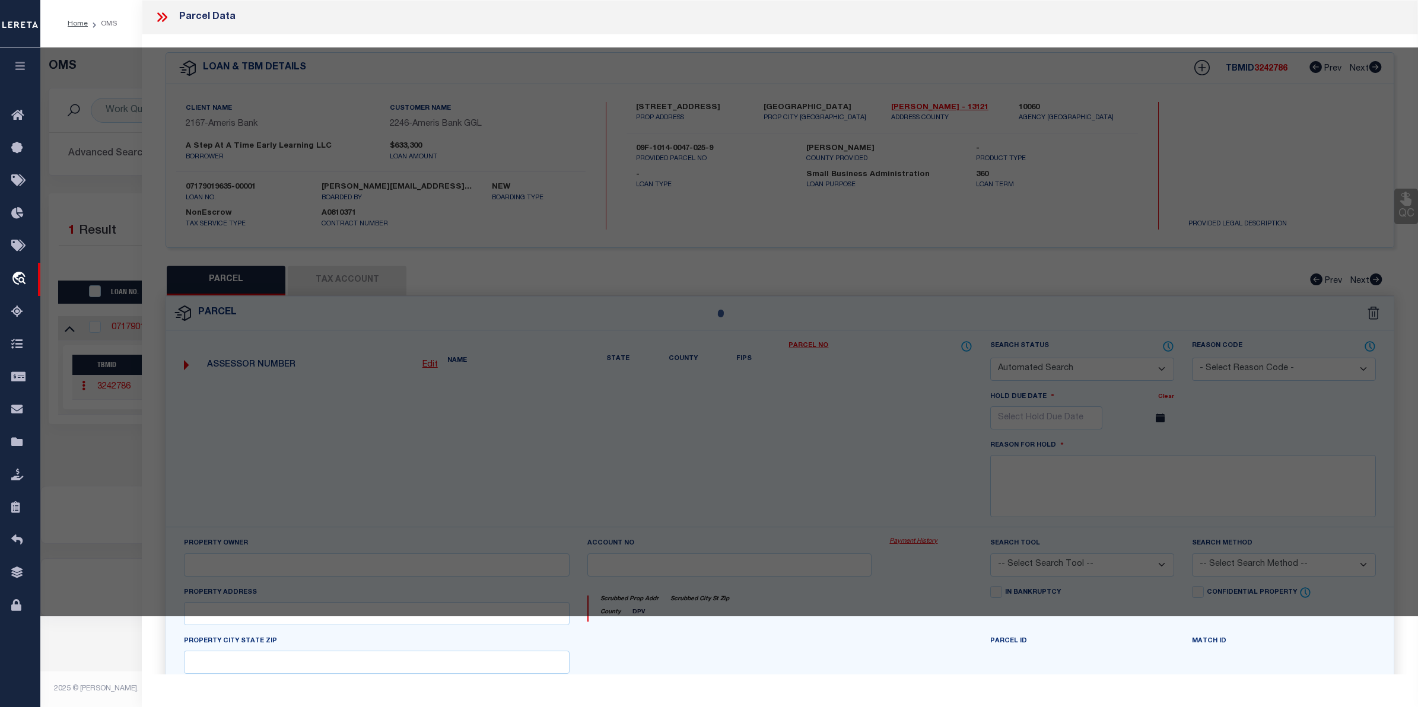
checkbox input "false"
type input "FAIRBURN [GEOGRAPHIC_DATA]"
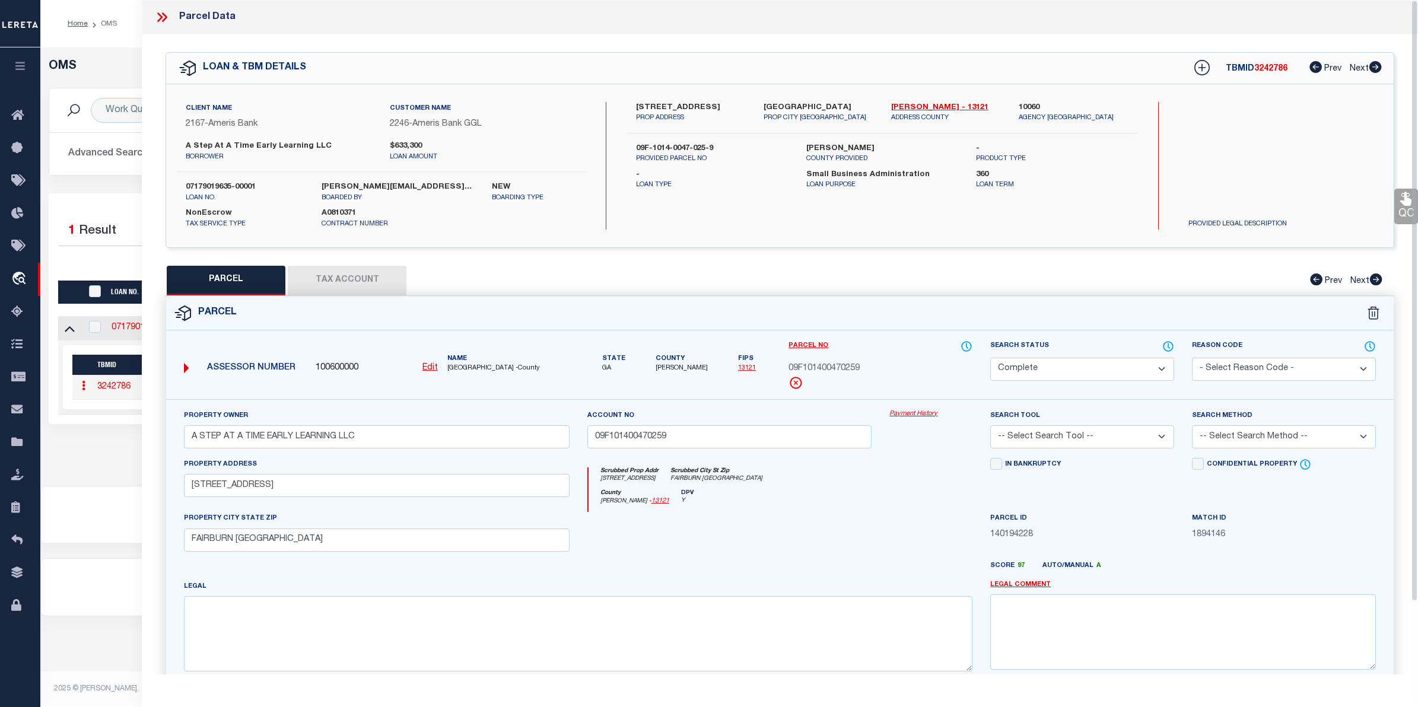
click at [920, 415] on link "Payment History" at bounding box center [931, 414] width 83 height 10
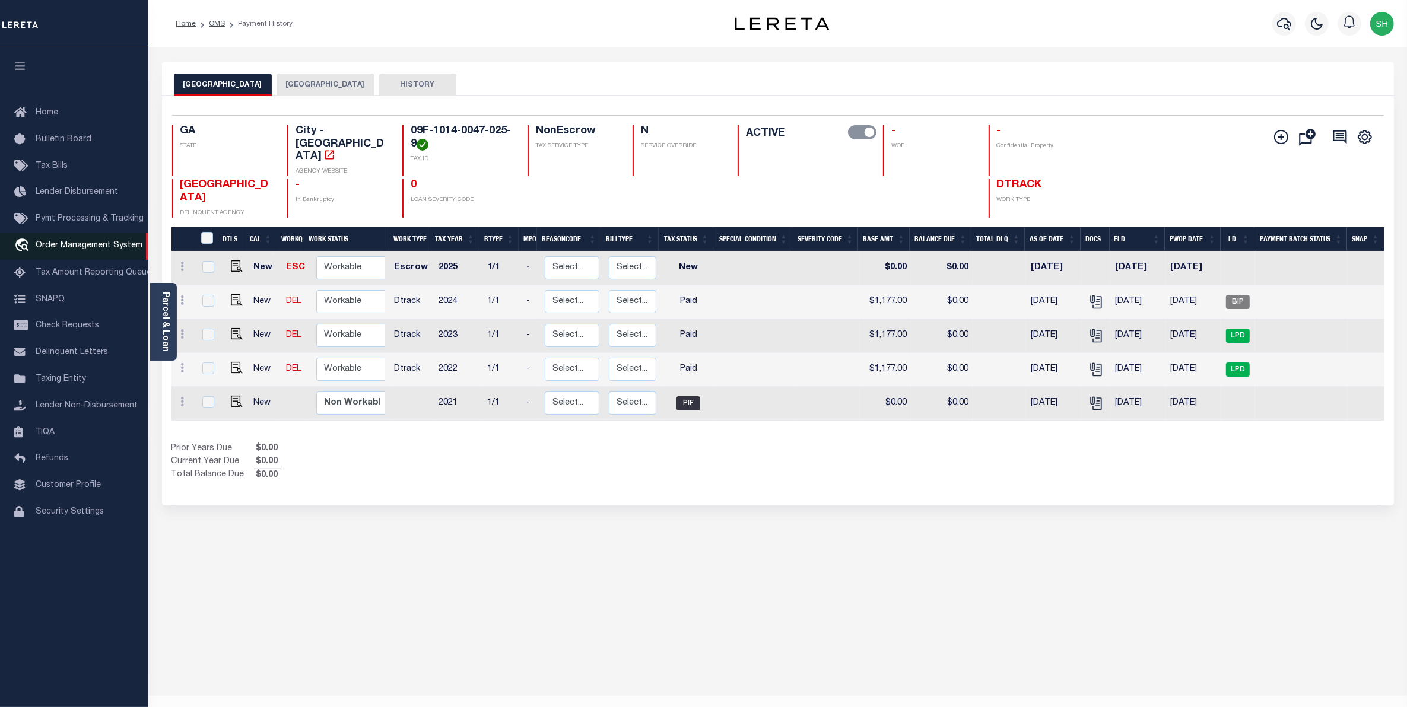
click at [69, 248] on span "Order Management System" at bounding box center [89, 246] width 107 height 8
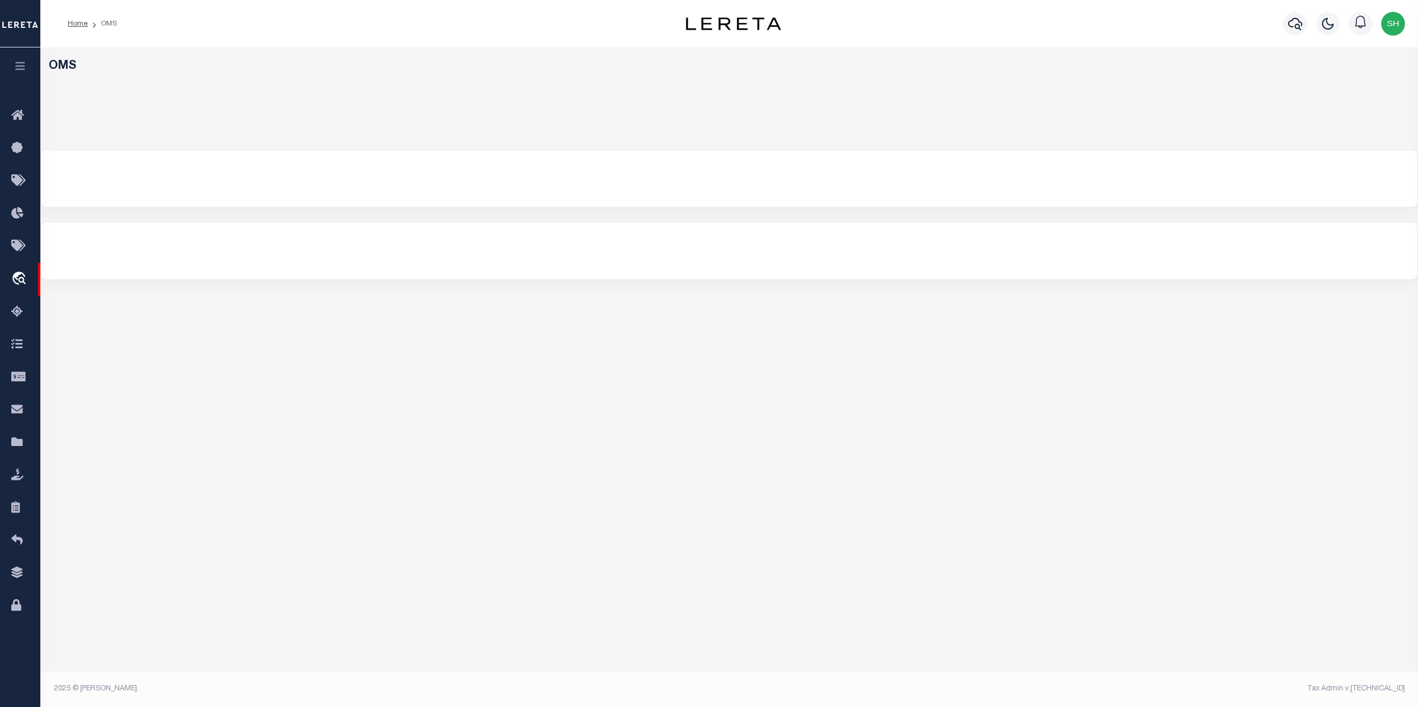
select select "200"
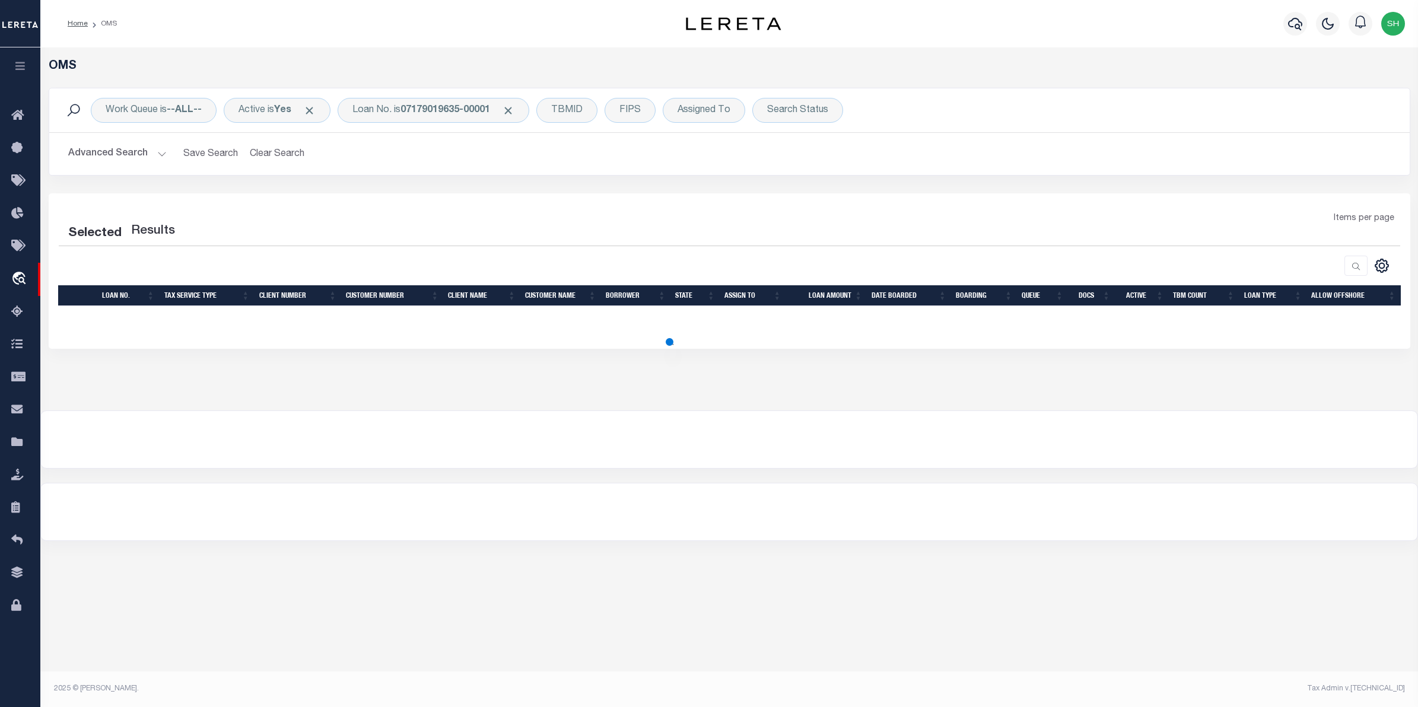
select select "200"
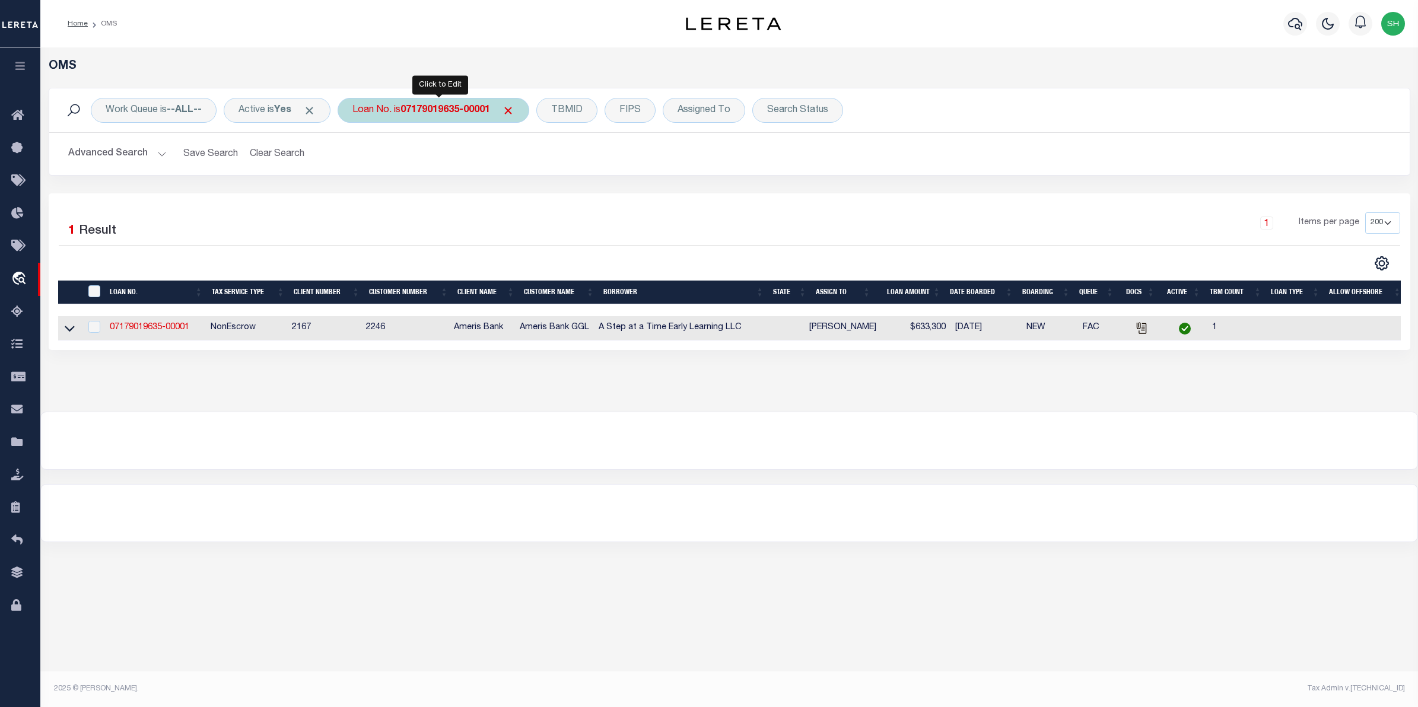
click at [455, 116] on div "Loan No. is 07179019635-00001" at bounding box center [434, 110] width 192 height 25
type input "202256371"
click at [505, 189] on input "Apply" at bounding box center [510, 195] width 35 height 20
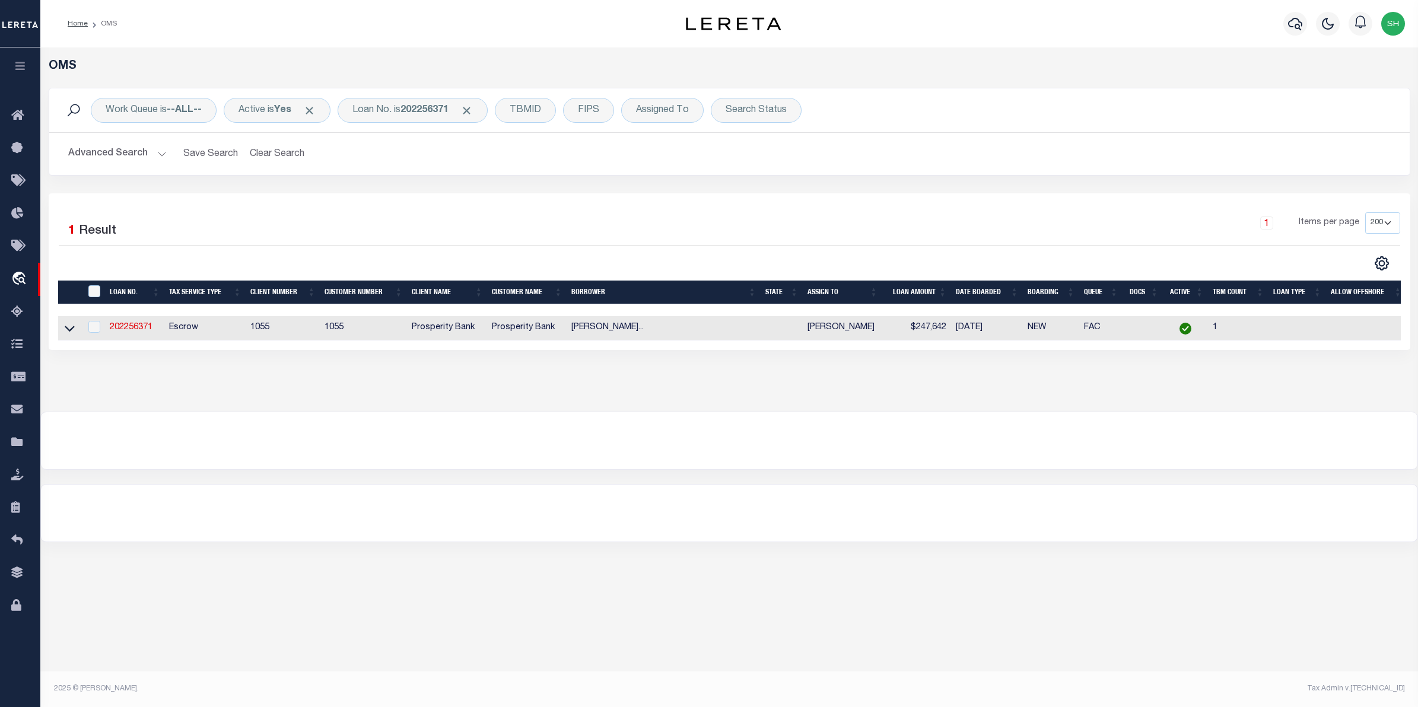
click at [334, 432] on div at bounding box center [729, 440] width 1377 height 57
click at [460, 203] on div "Selected 1 Result 1 Items per page 10 25 50 100 200" at bounding box center [730, 271] width 1362 height 157
click at [565, 31] on div "Home OMS" at bounding box center [339, 23] width 563 height 25
click at [72, 334] on icon at bounding box center [70, 328] width 10 height 12
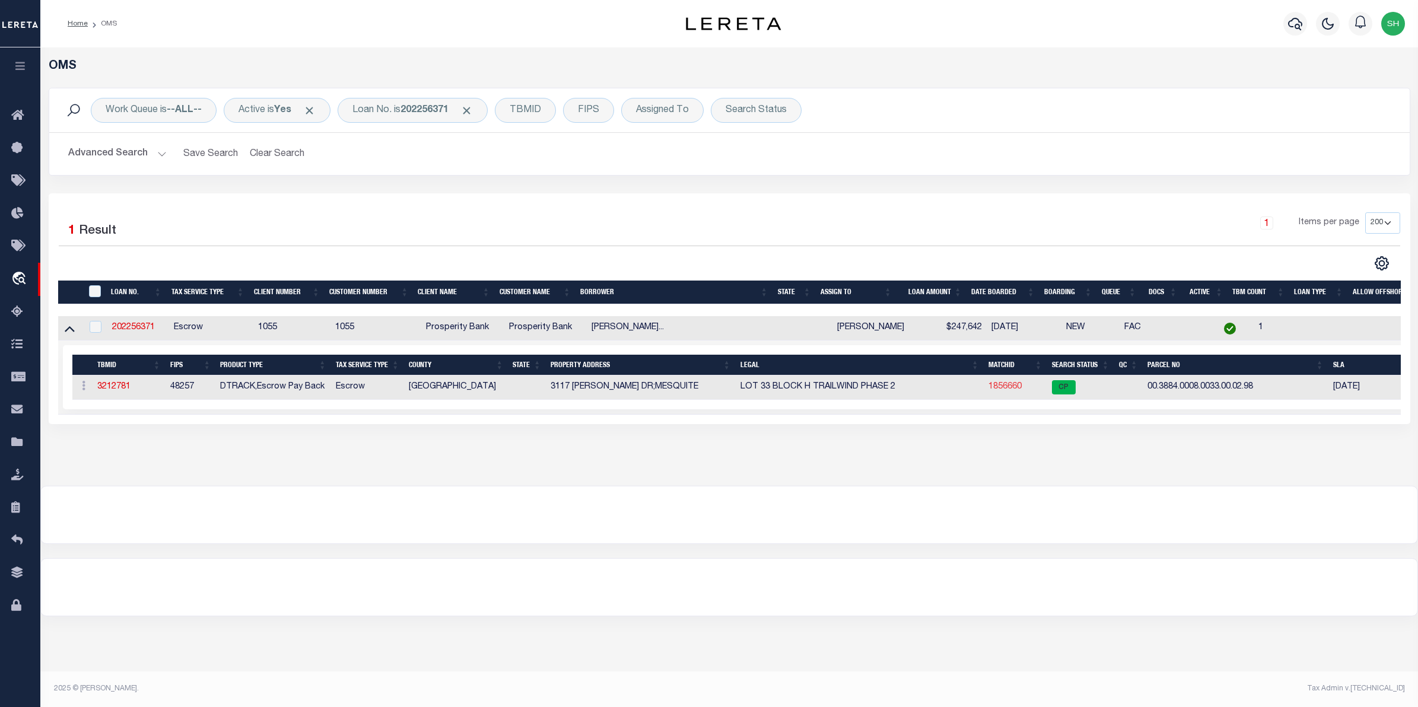
click at [995, 391] on link "1856660" at bounding box center [1005, 387] width 33 height 8
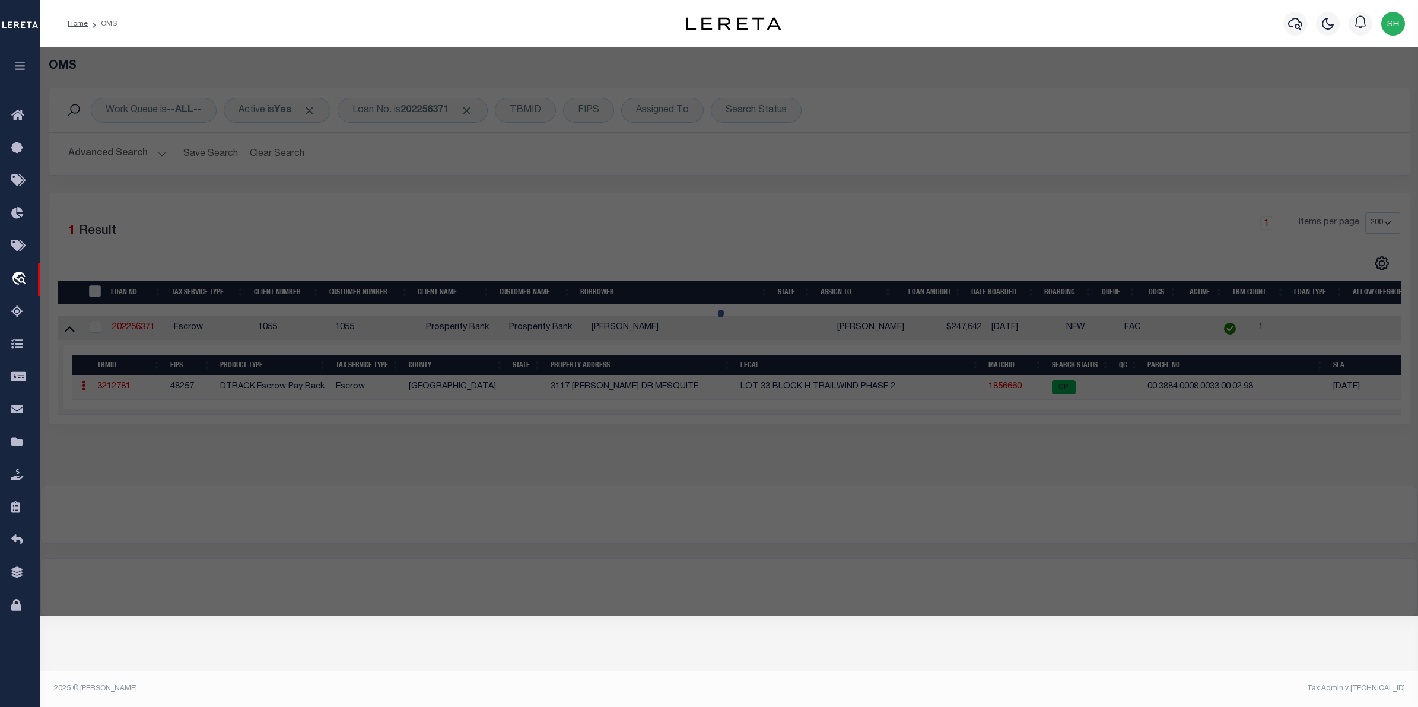
checkbox input "false"
select select "CP"
type input "ASCENCIO ALFREDO J M & LUISA A D AGUILAR"
select select
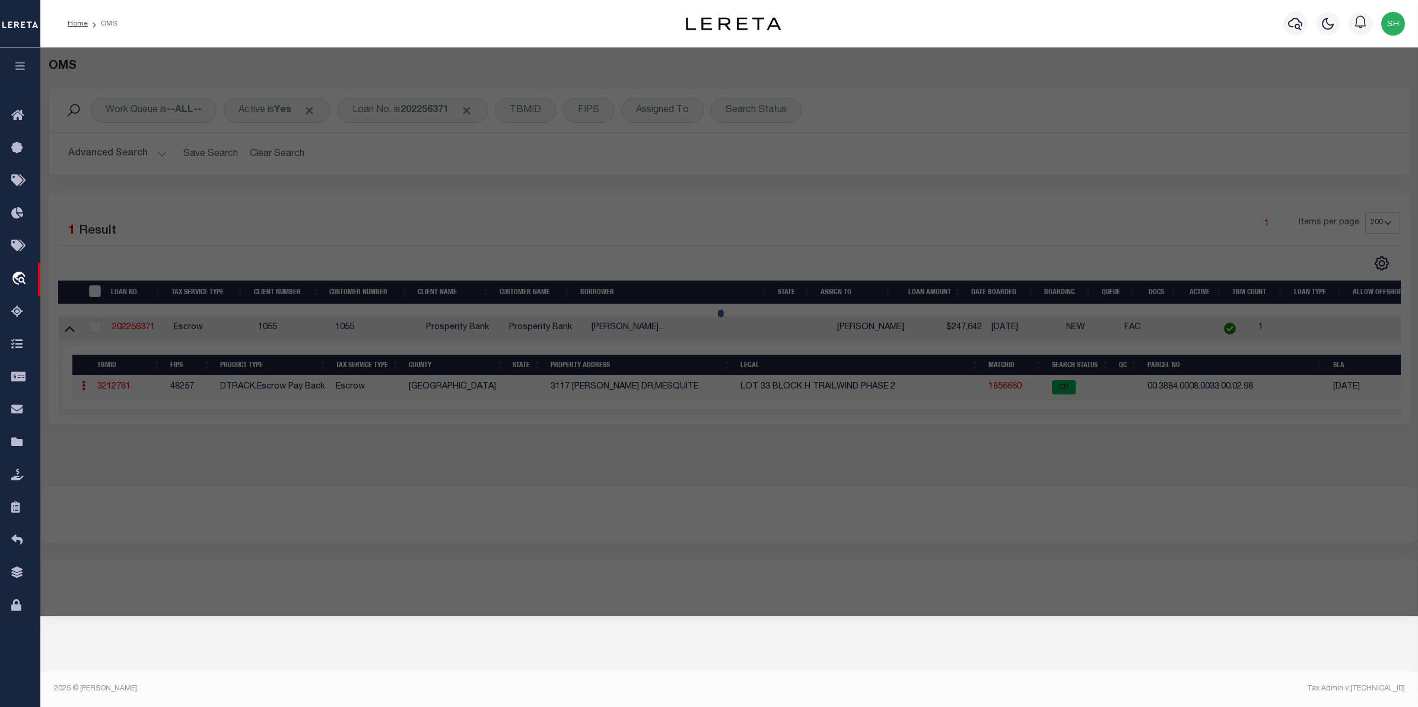
type input "3117 GRIMALDO DR"
checkbox input "false"
type input "MESQUITE, TX 75126"
type textarea "TRAILWIND PH 2, BLOCK H, LOT 33"
type textarea "ES reviewed on 3-20-23 Removed New Property. MC Reviewed on 2-16-23 and still N…"
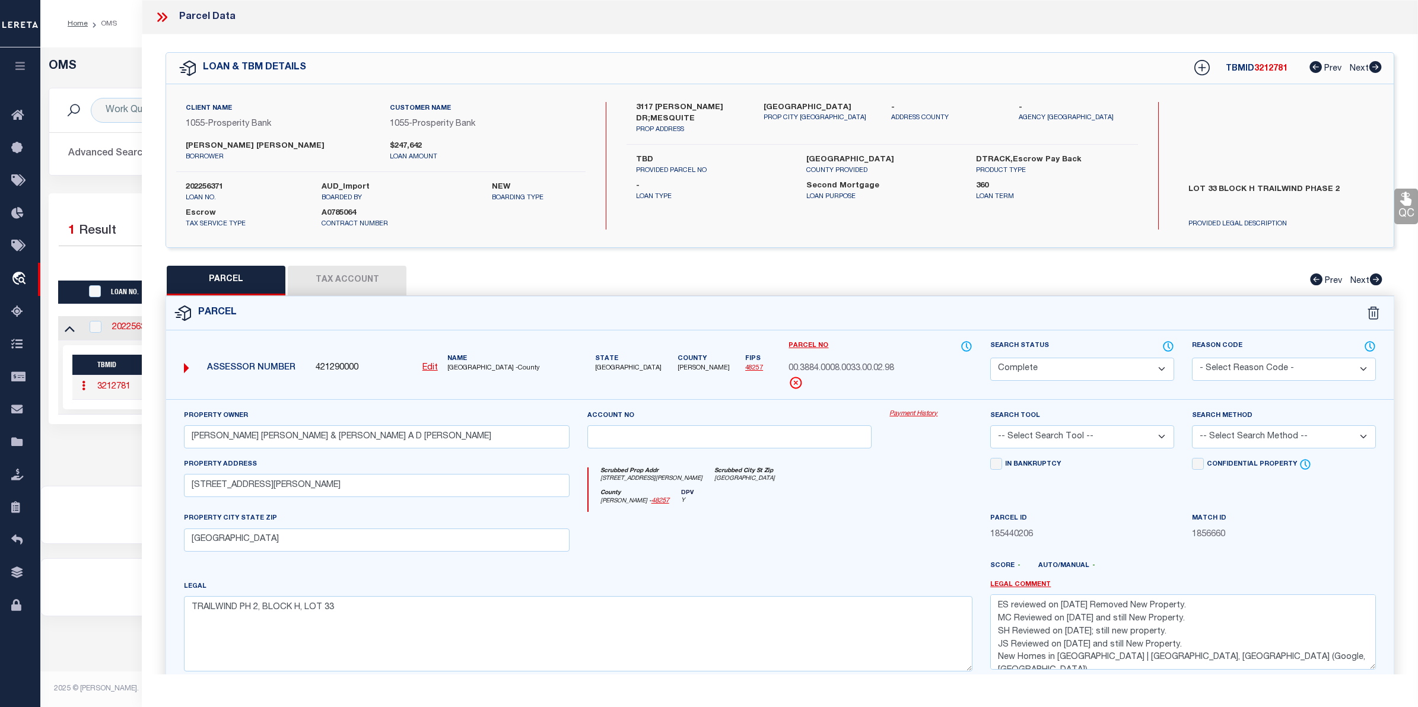
click at [906, 415] on link "Payment History" at bounding box center [931, 414] width 83 height 10
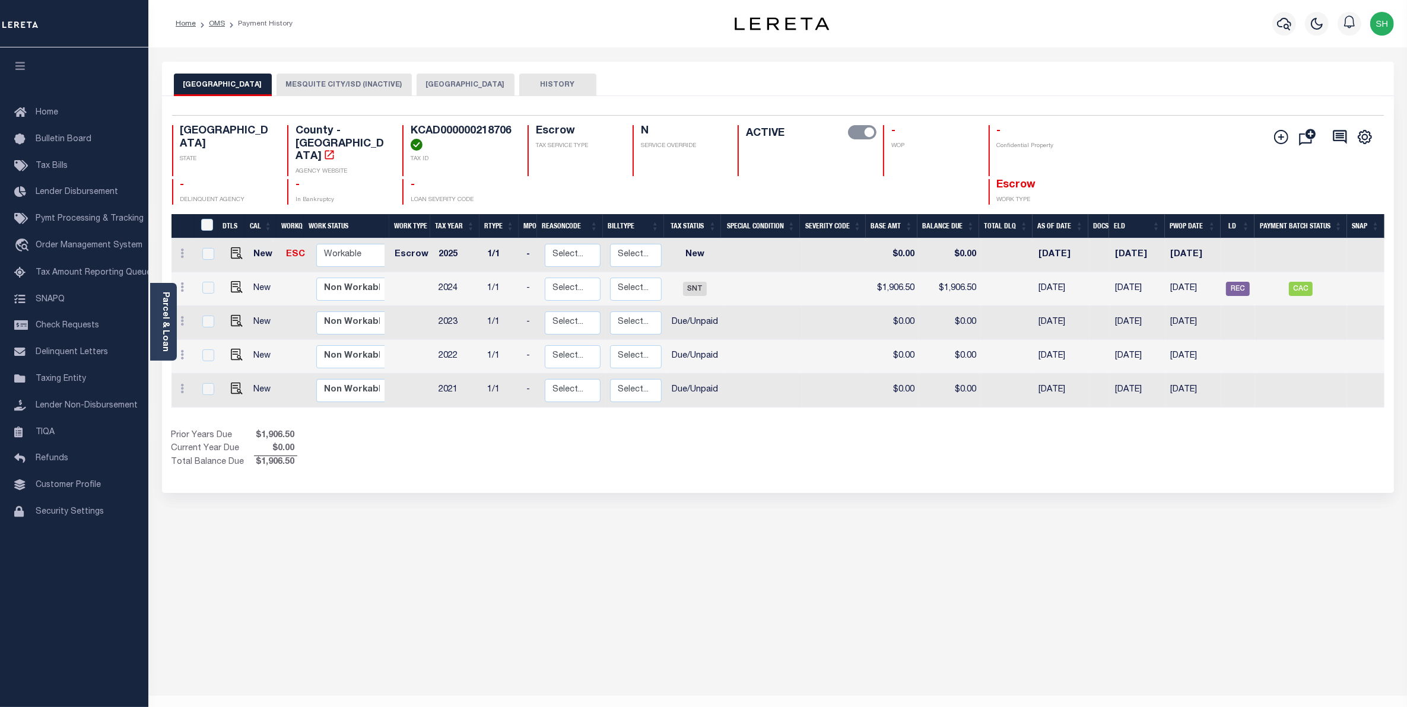
click at [447, 83] on button "[GEOGRAPHIC_DATA]" at bounding box center [466, 85] width 98 height 23
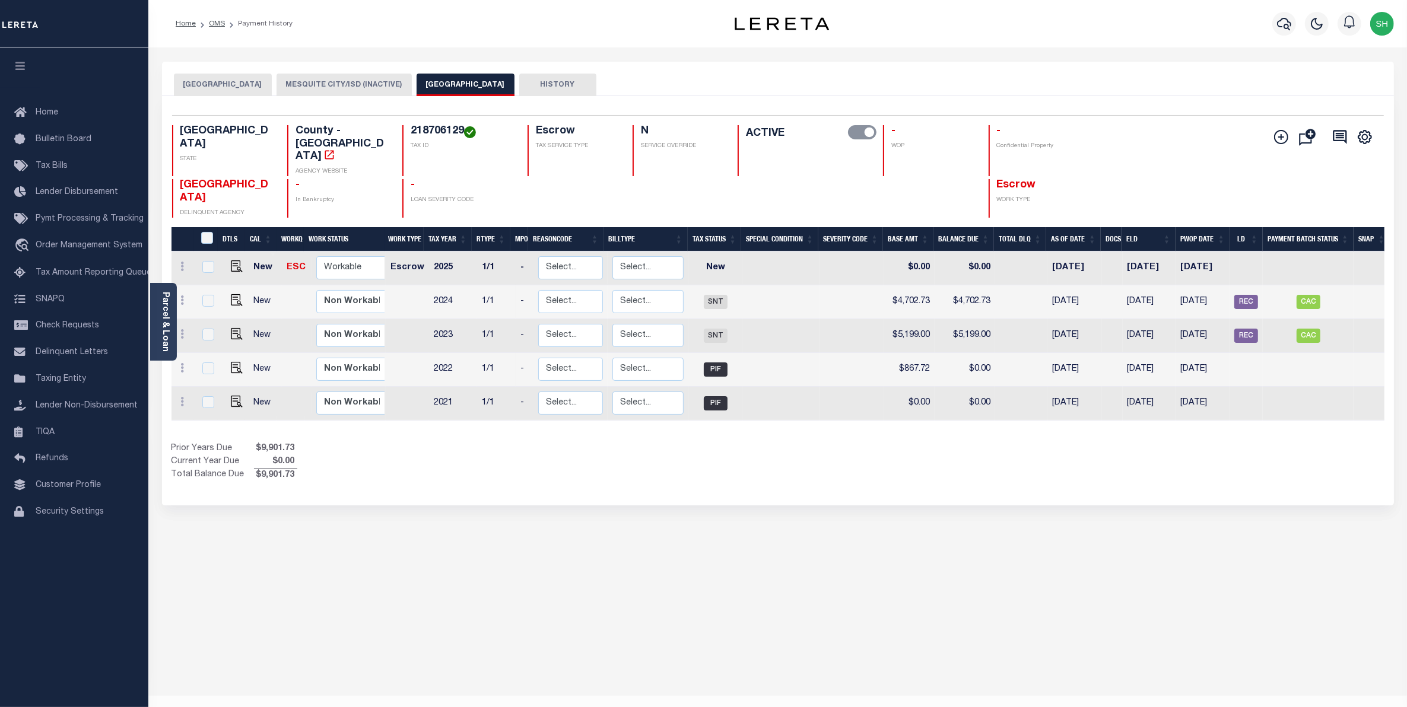
click at [208, 84] on button "[GEOGRAPHIC_DATA]" at bounding box center [223, 85] width 98 height 23
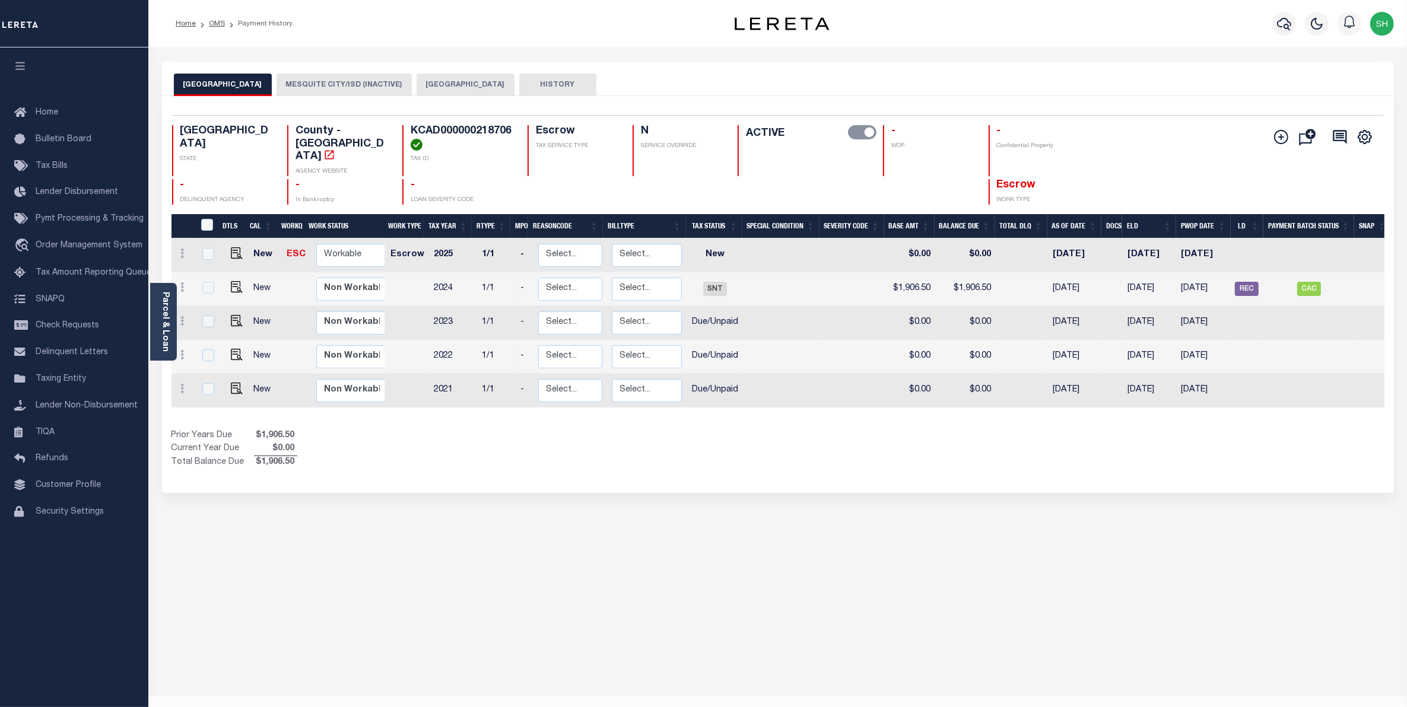
click at [465, 87] on button "[GEOGRAPHIC_DATA]" at bounding box center [466, 85] width 98 height 23
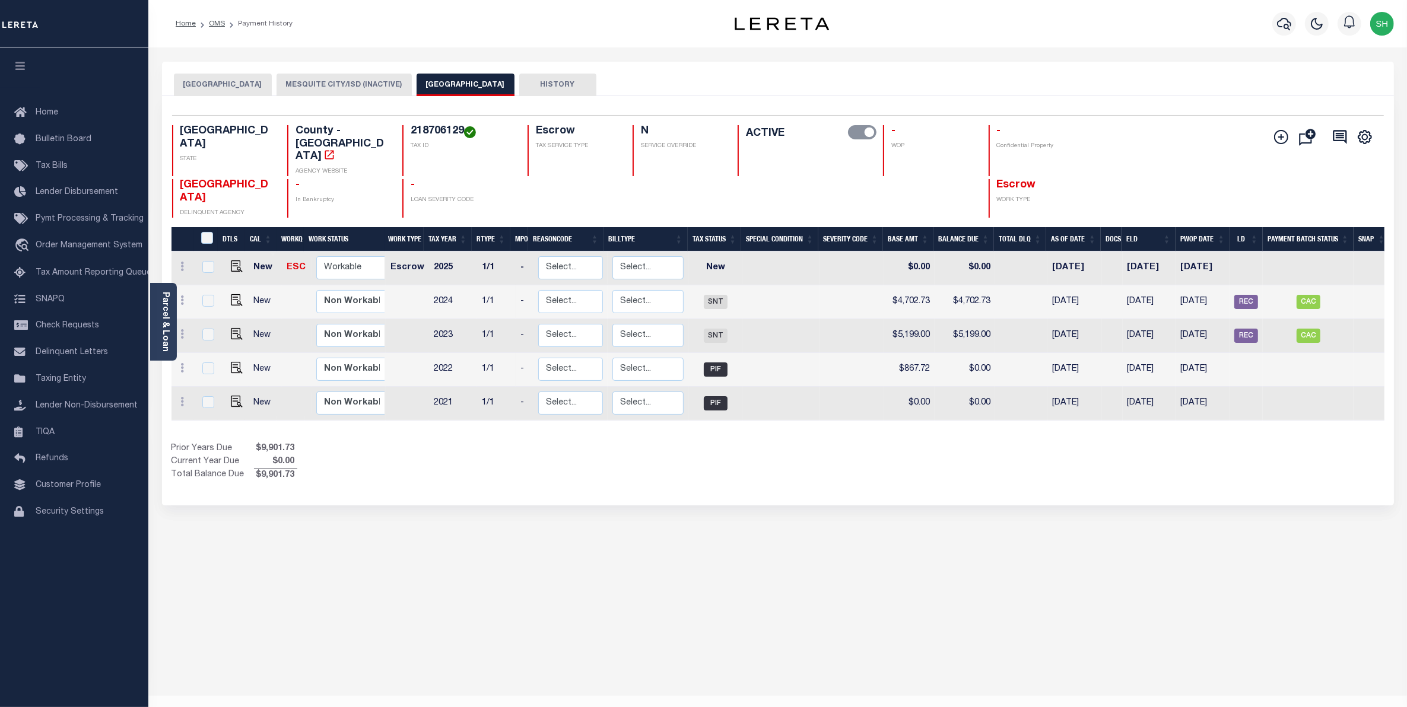
click at [224, 78] on button "[GEOGRAPHIC_DATA]" at bounding box center [223, 85] width 98 height 23
